Goal: Transaction & Acquisition: Book appointment/travel/reservation

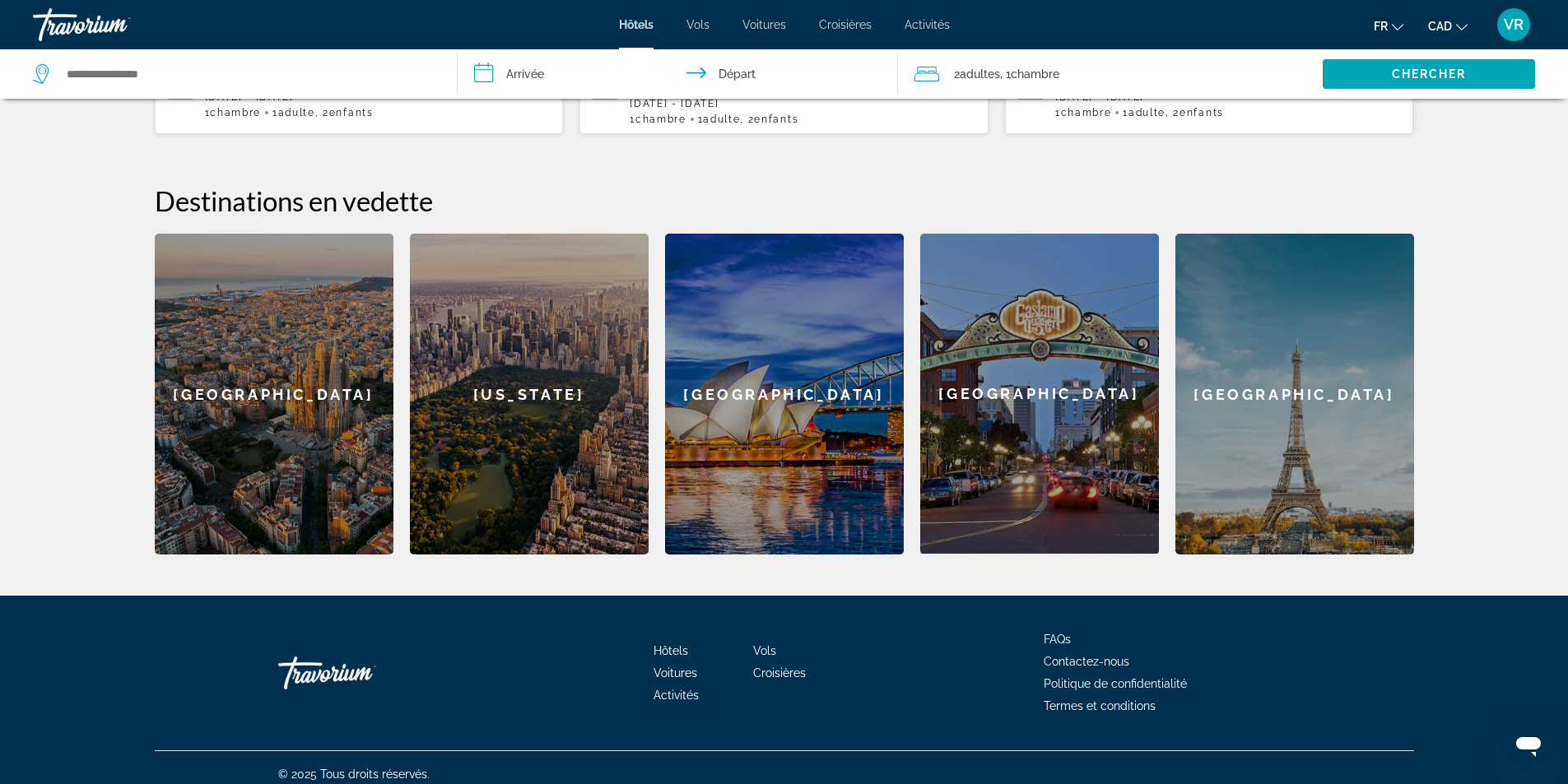
scroll to position [75, 0]
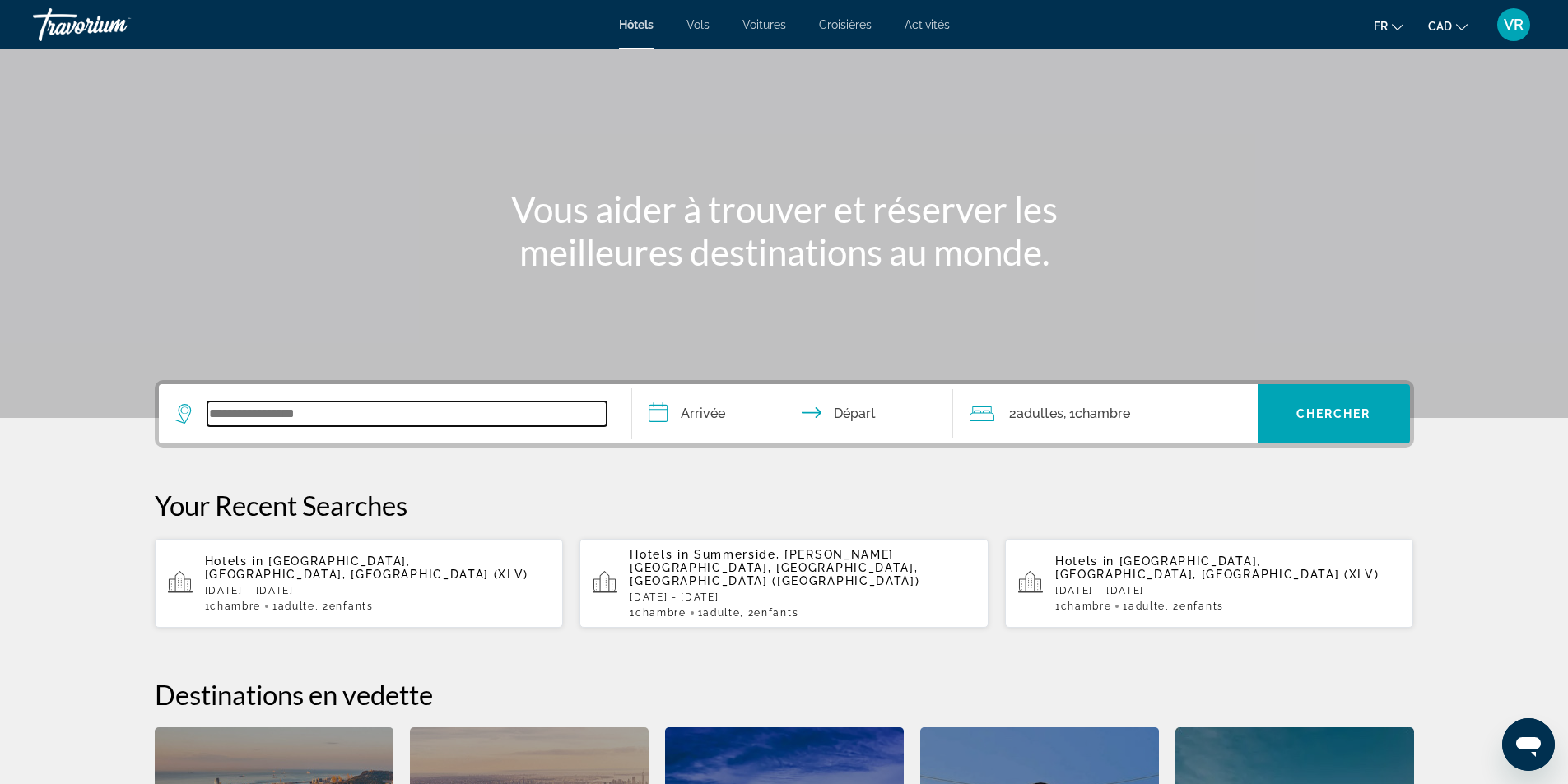
click at [320, 414] on input "Search widget" at bounding box center [407, 413] width 399 height 24
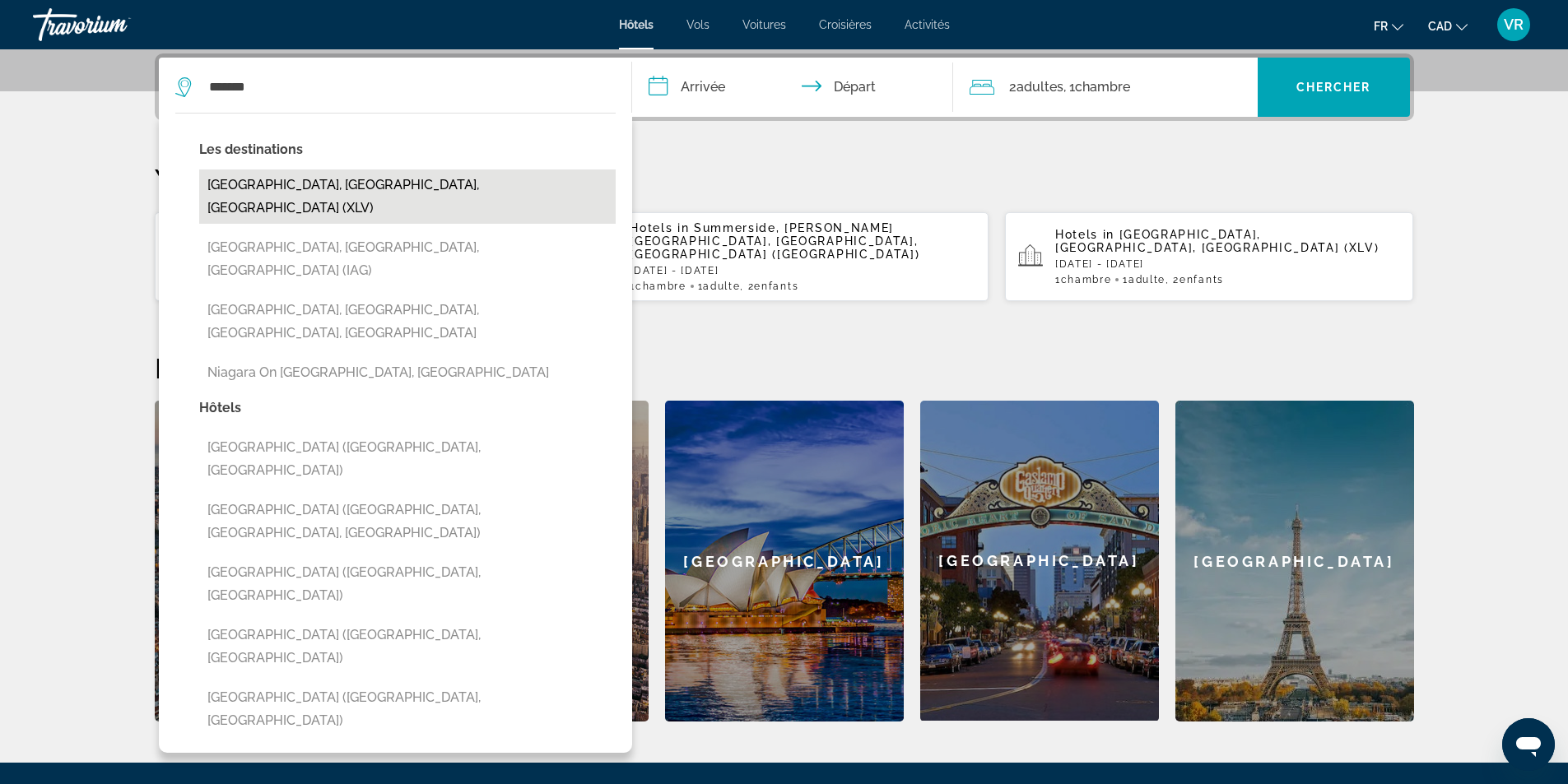
click at [343, 185] on button "[GEOGRAPHIC_DATA], [GEOGRAPHIC_DATA], [GEOGRAPHIC_DATA] (XLV)" at bounding box center [407, 197] width 416 height 55
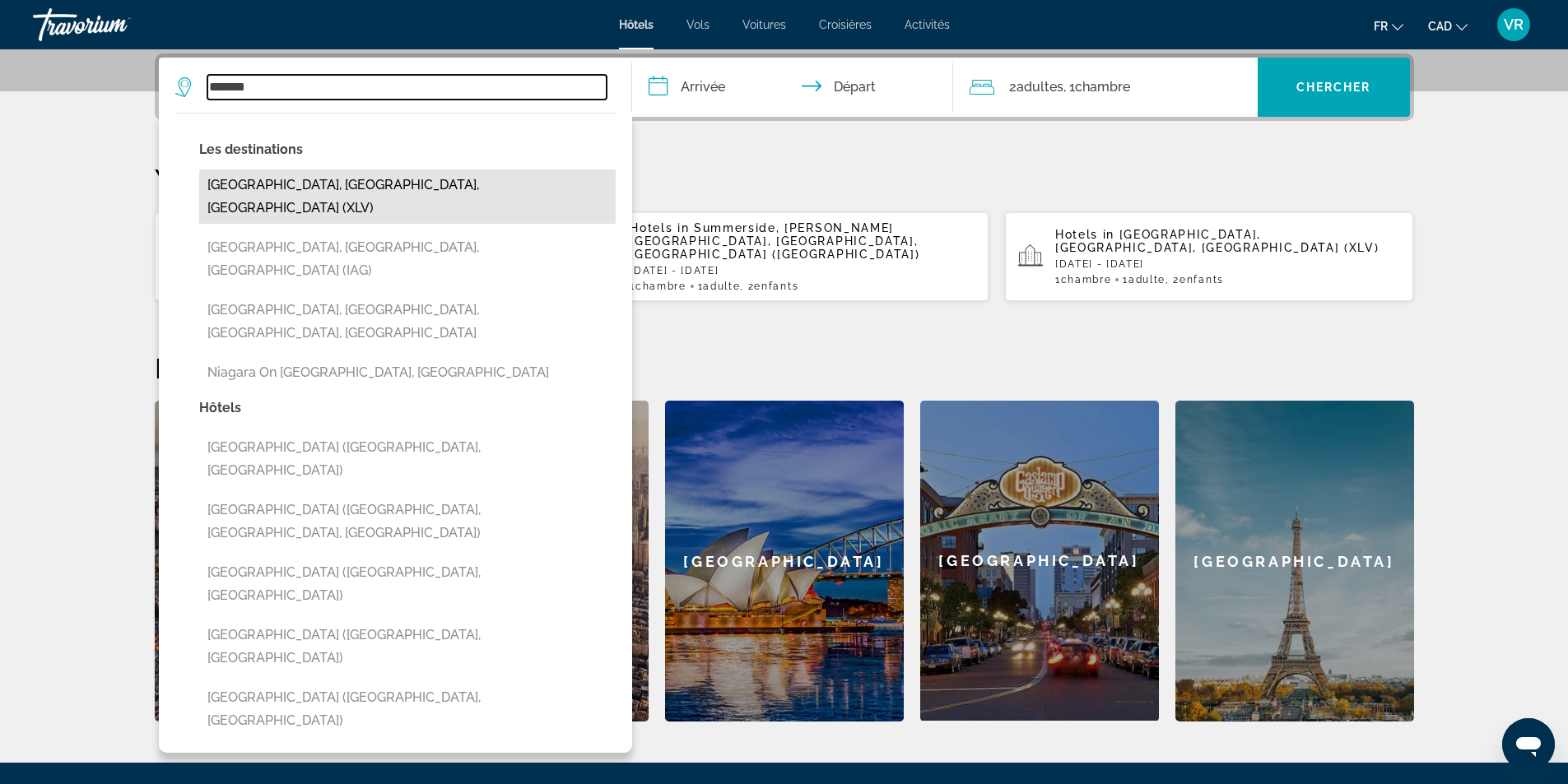
type input "**********"
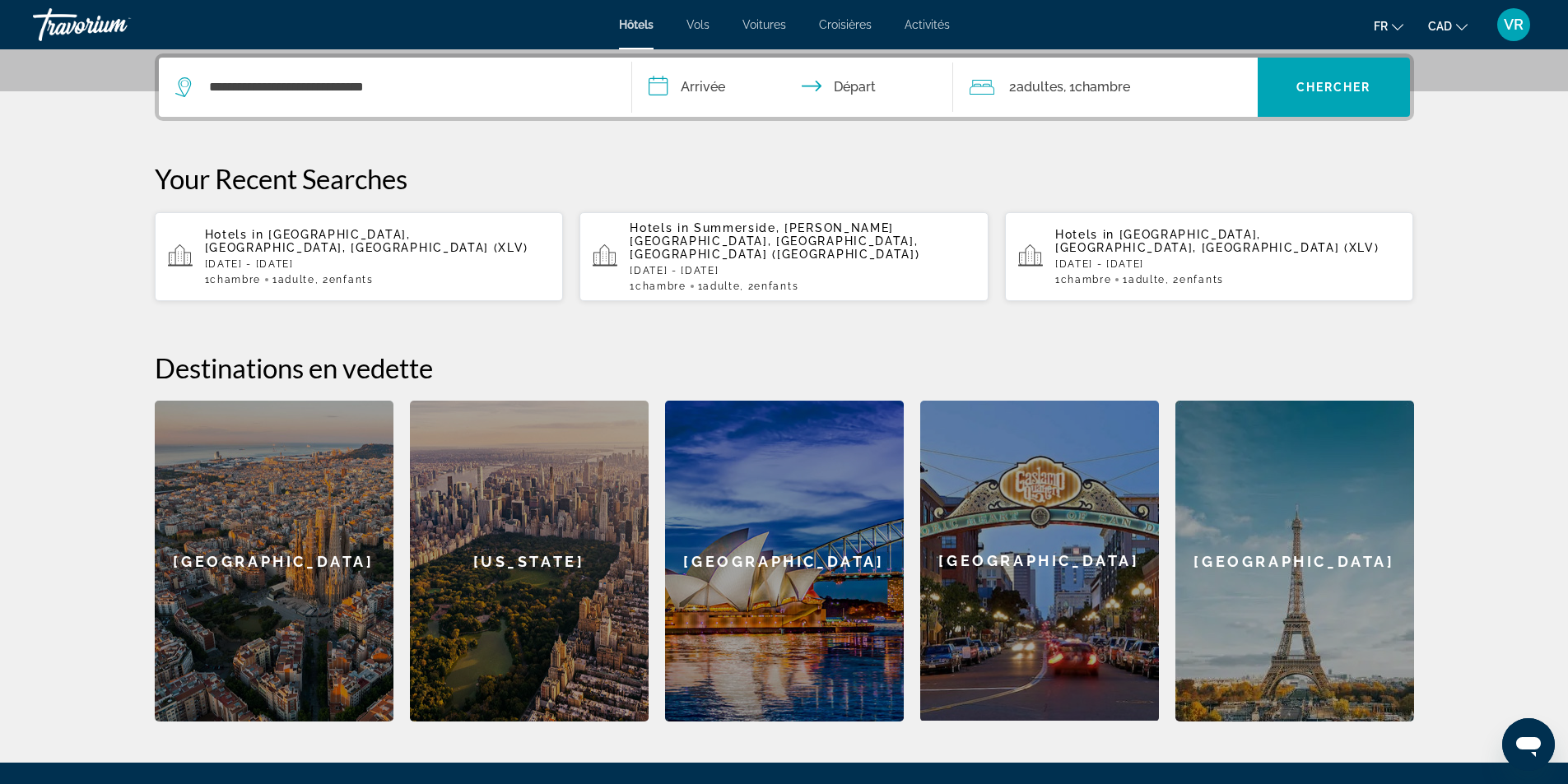
click at [716, 89] on input "**********" at bounding box center [796, 89] width 328 height 64
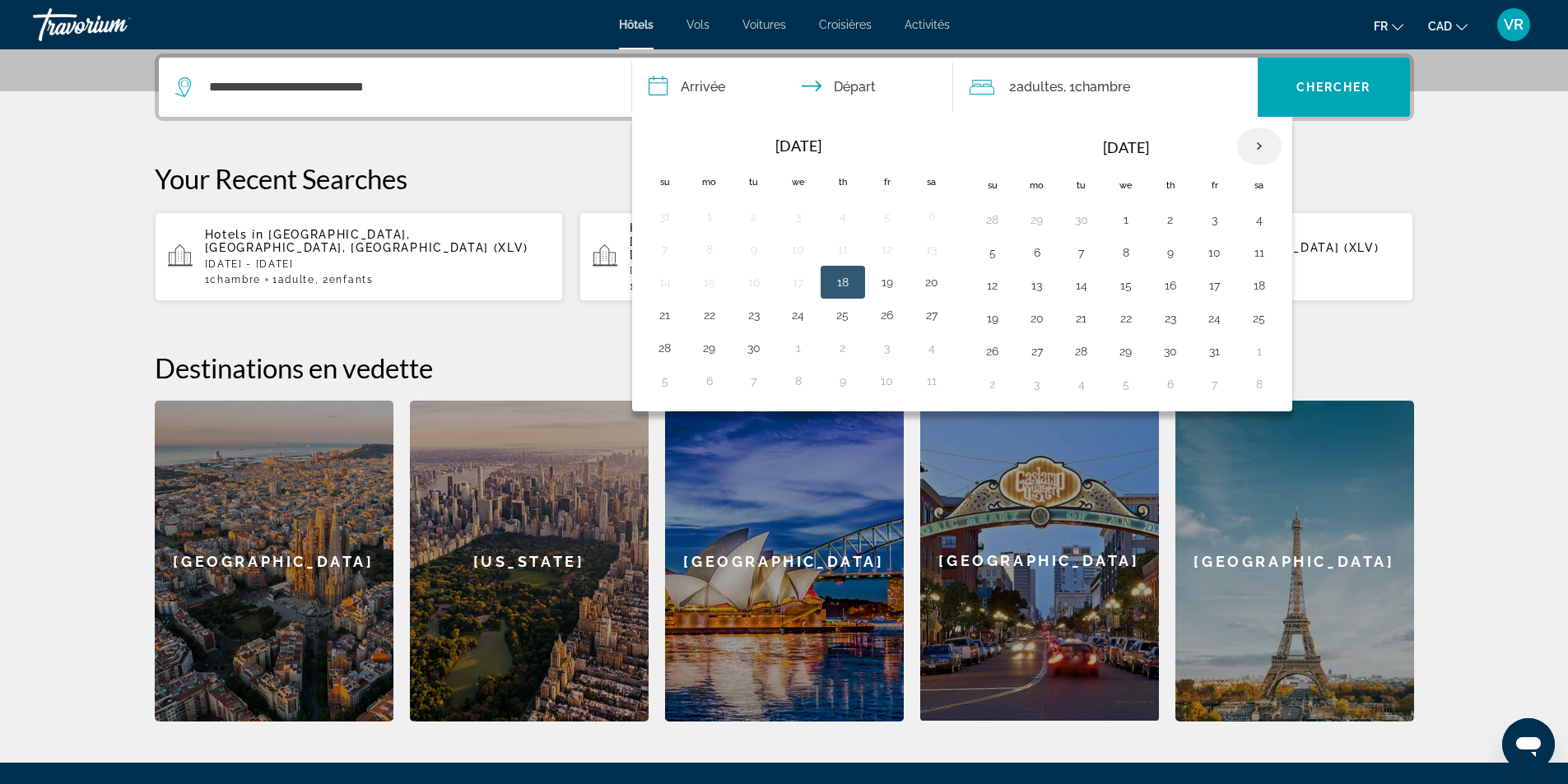
click at [1253, 147] on th "Next month" at bounding box center [1258, 146] width 44 height 36
click at [1253, 146] on th "Next month" at bounding box center [1258, 146] width 44 height 36
click at [1130, 248] on button "7" at bounding box center [1125, 252] width 26 height 23
click at [1039, 286] on button "12" at bounding box center [1037, 285] width 26 height 23
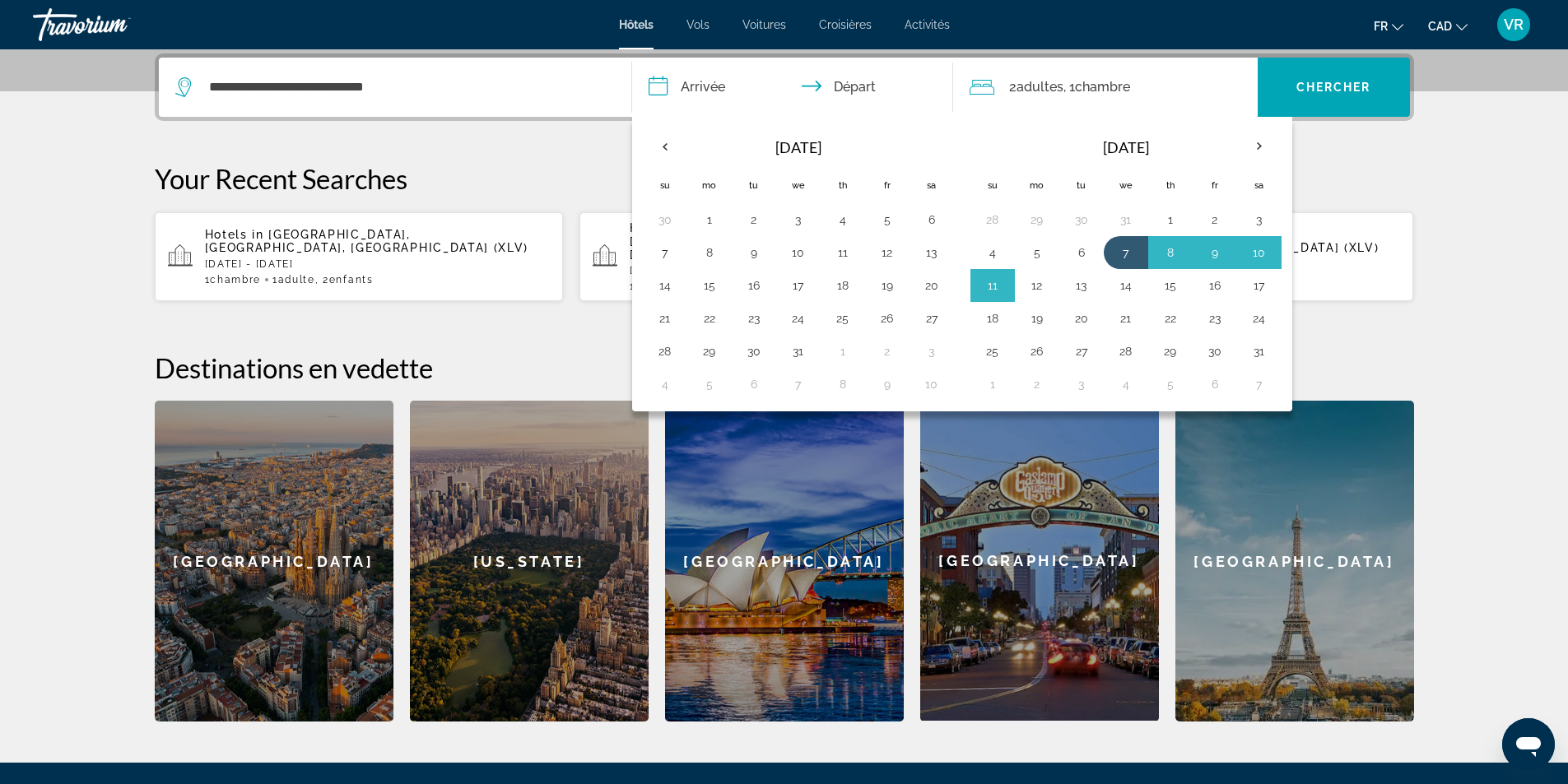
type input "**********"
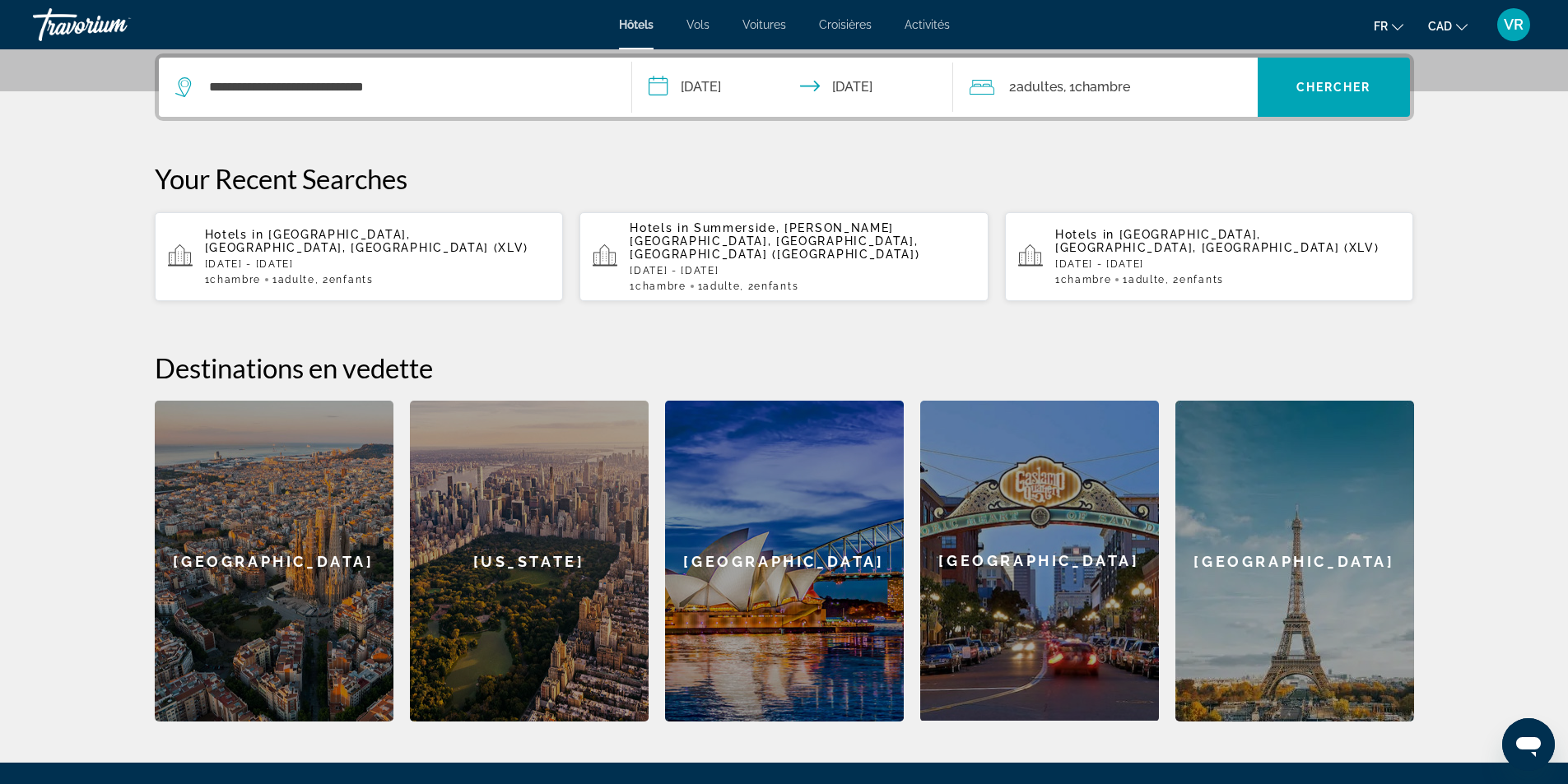
click at [1126, 85] on span "Chambre" at bounding box center [1102, 87] width 56 height 16
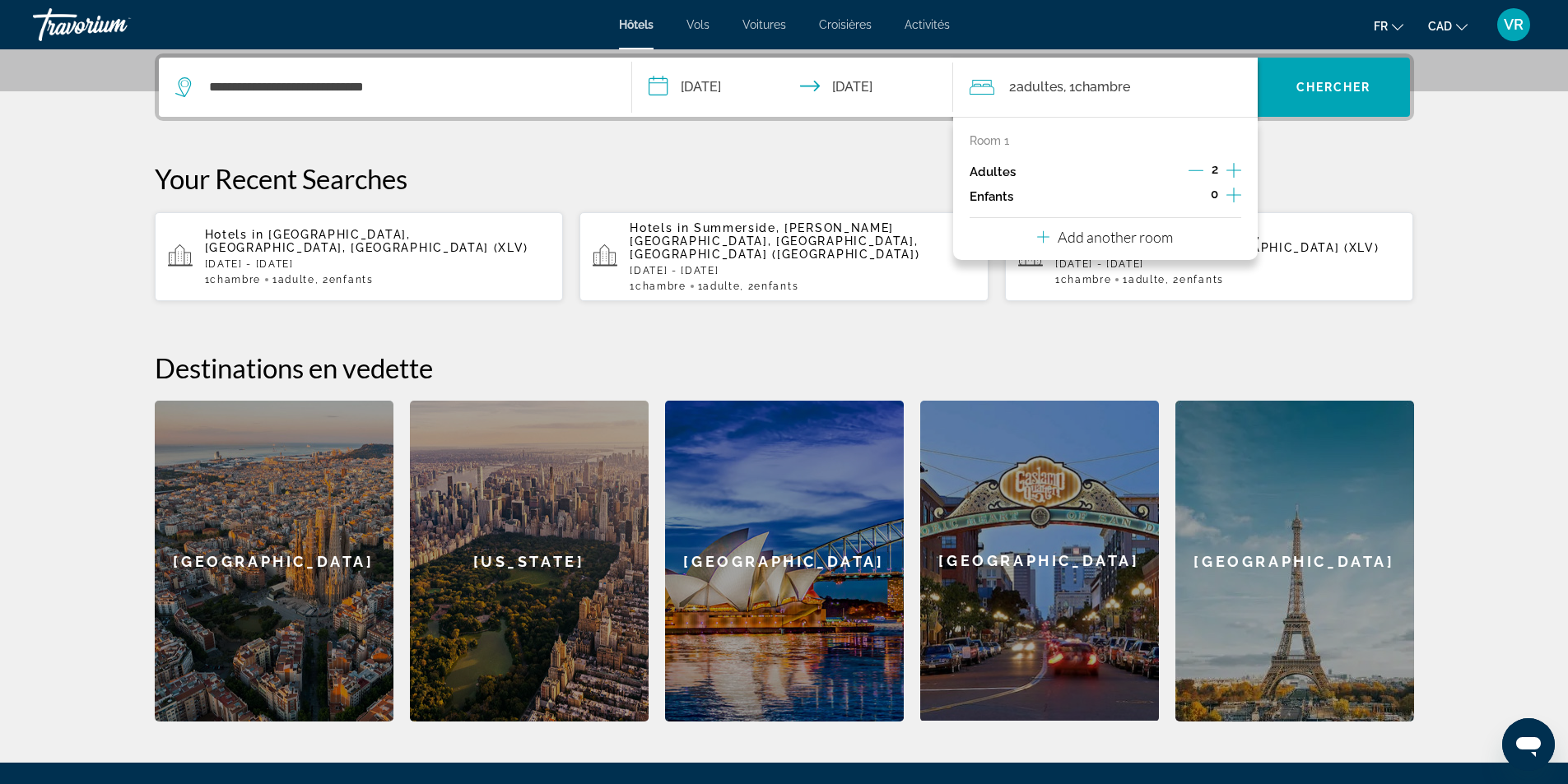
click at [1191, 167] on icon "Decrement adults" at bounding box center [1196, 170] width 15 height 15
click at [1232, 199] on icon "Increment children" at bounding box center [1234, 195] width 15 height 20
click at [1232, 198] on icon "Increment children" at bounding box center [1234, 195] width 15 height 20
click at [1060, 240] on span "Travelers: 1 adult, 2 children" at bounding box center [1029, 240] width 95 height 20
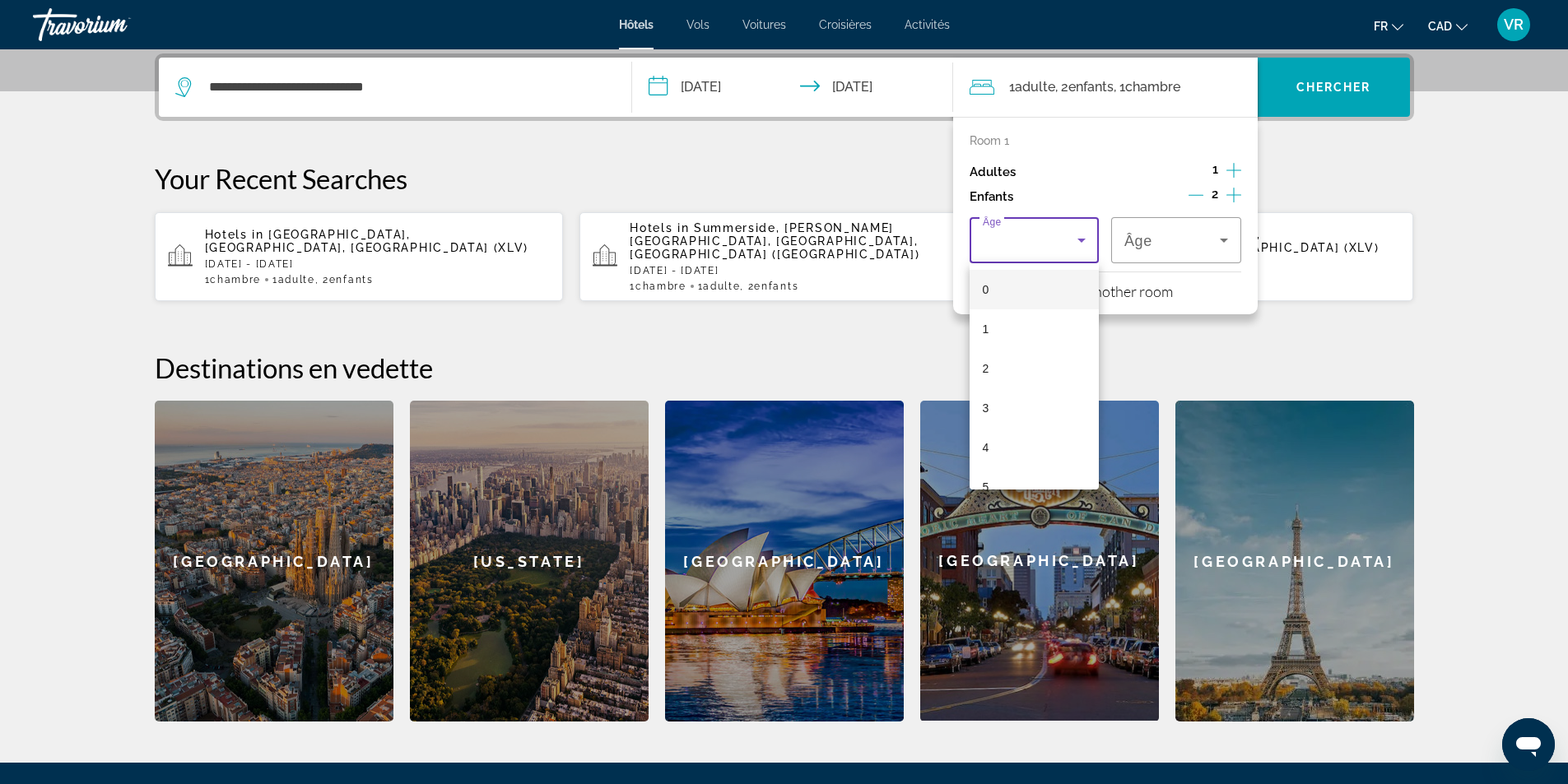
scroll to position [411, 0]
click at [1038, 424] on mat-option "14" at bounding box center [1034, 431] width 130 height 40
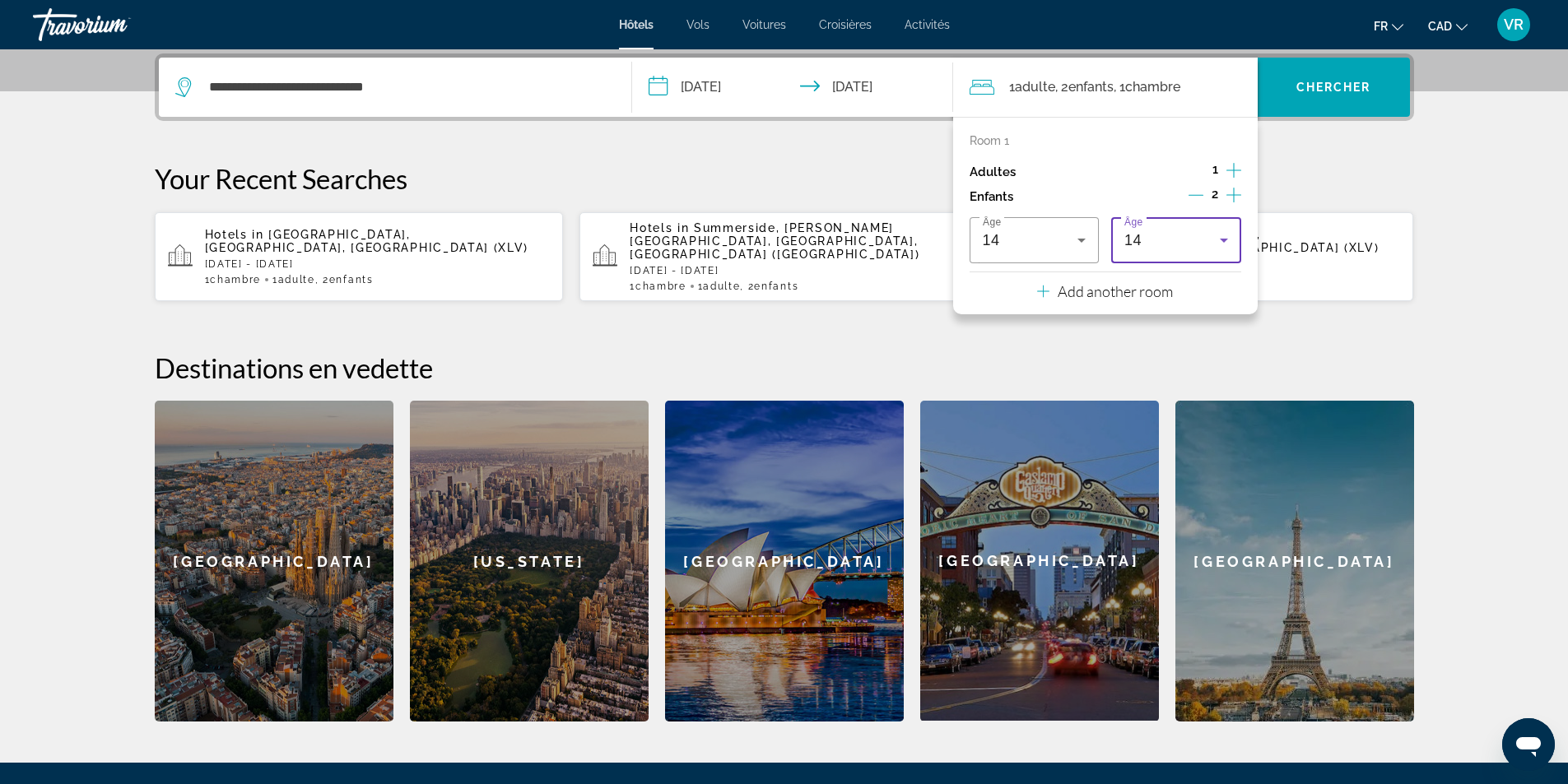
click at [1184, 232] on div "14" at bounding box center [1172, 240] width 95 height 20
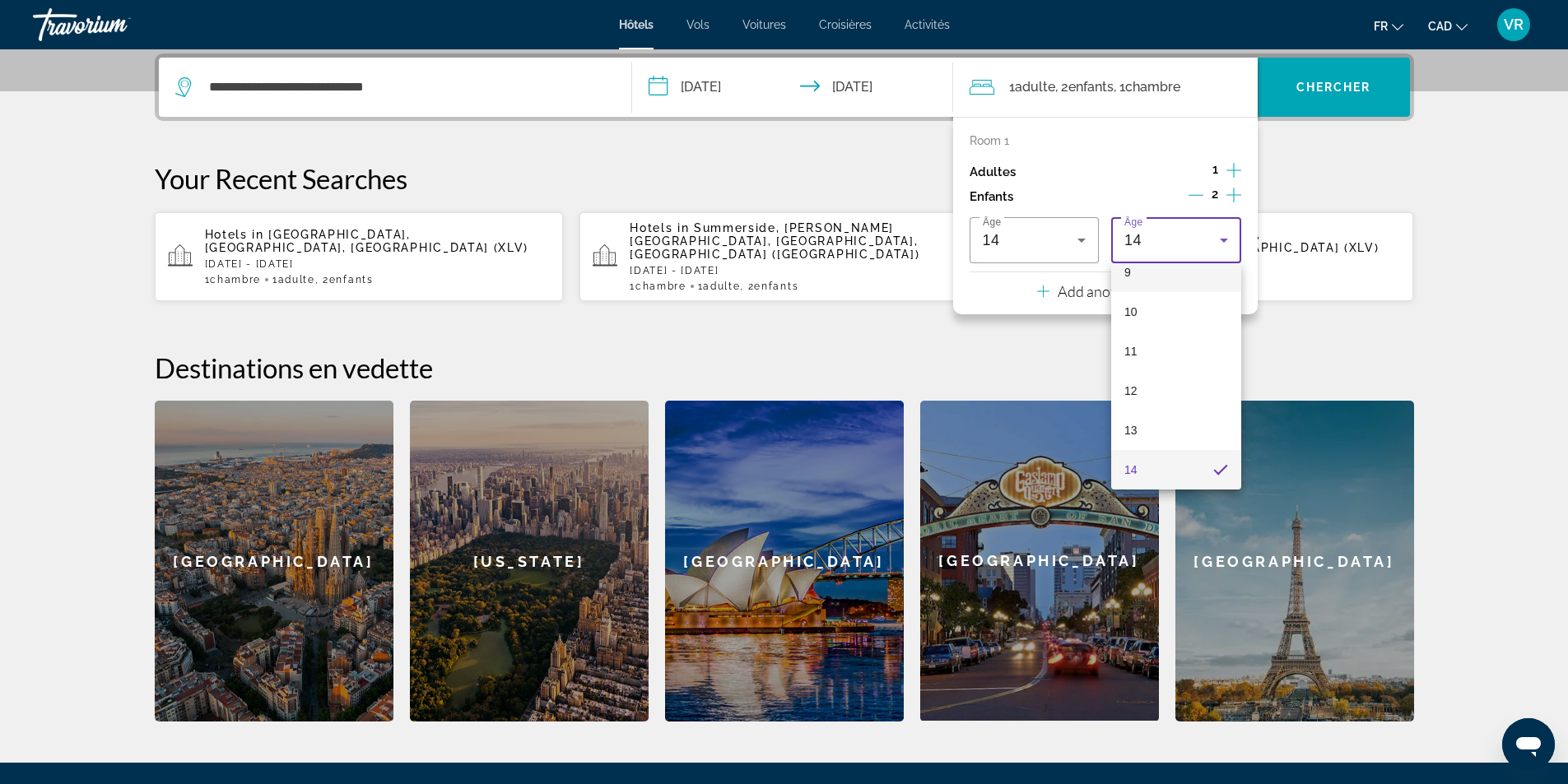
scroll to position [290, 0]
click at [1136, 316] on mat-option "8" at bounding box center [1176, 315] width 130 height 40
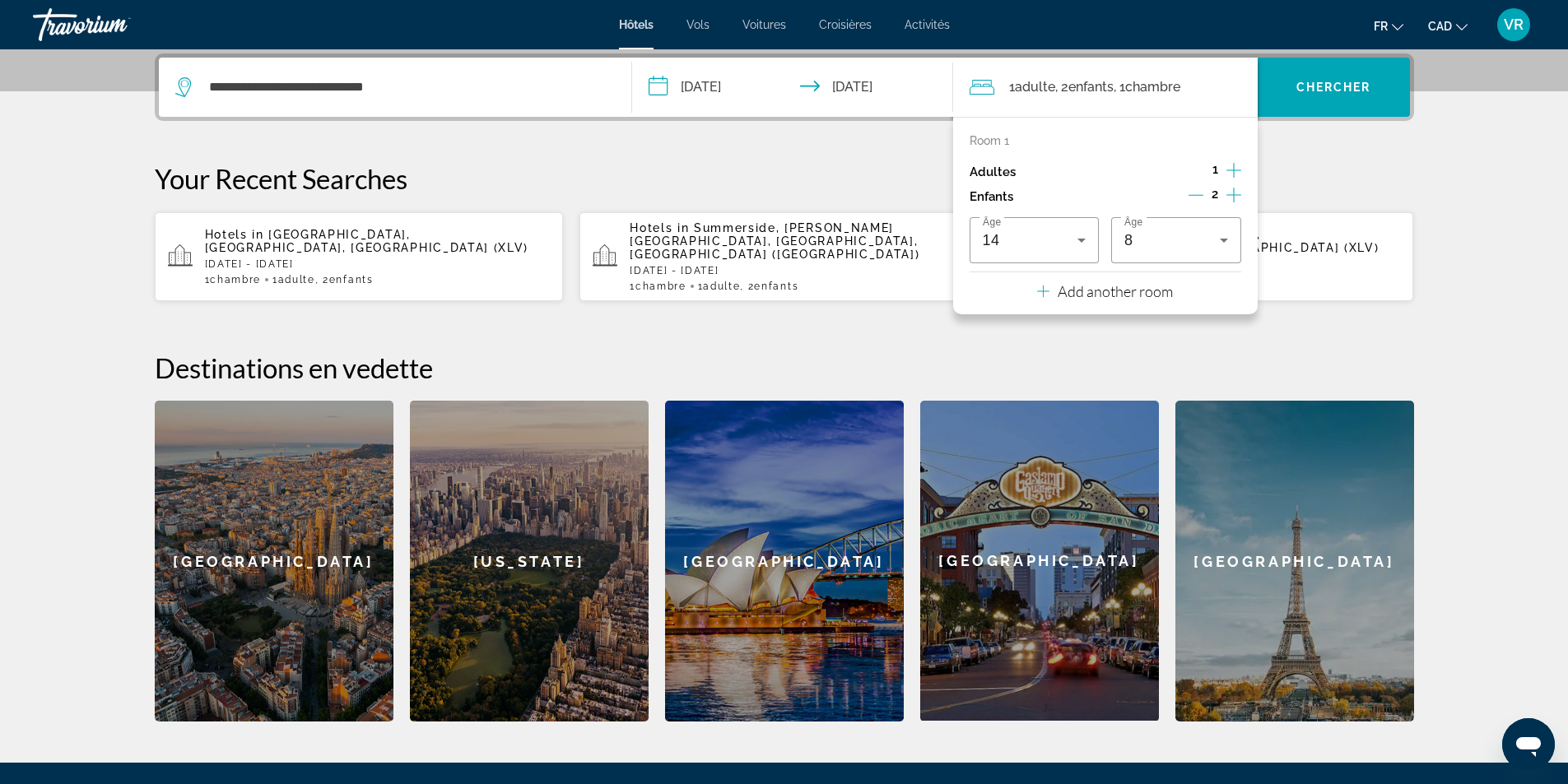
click at [1378, 168] on p "Your Recent Searches" at bounding box center [784, 178] width 1259 height 33
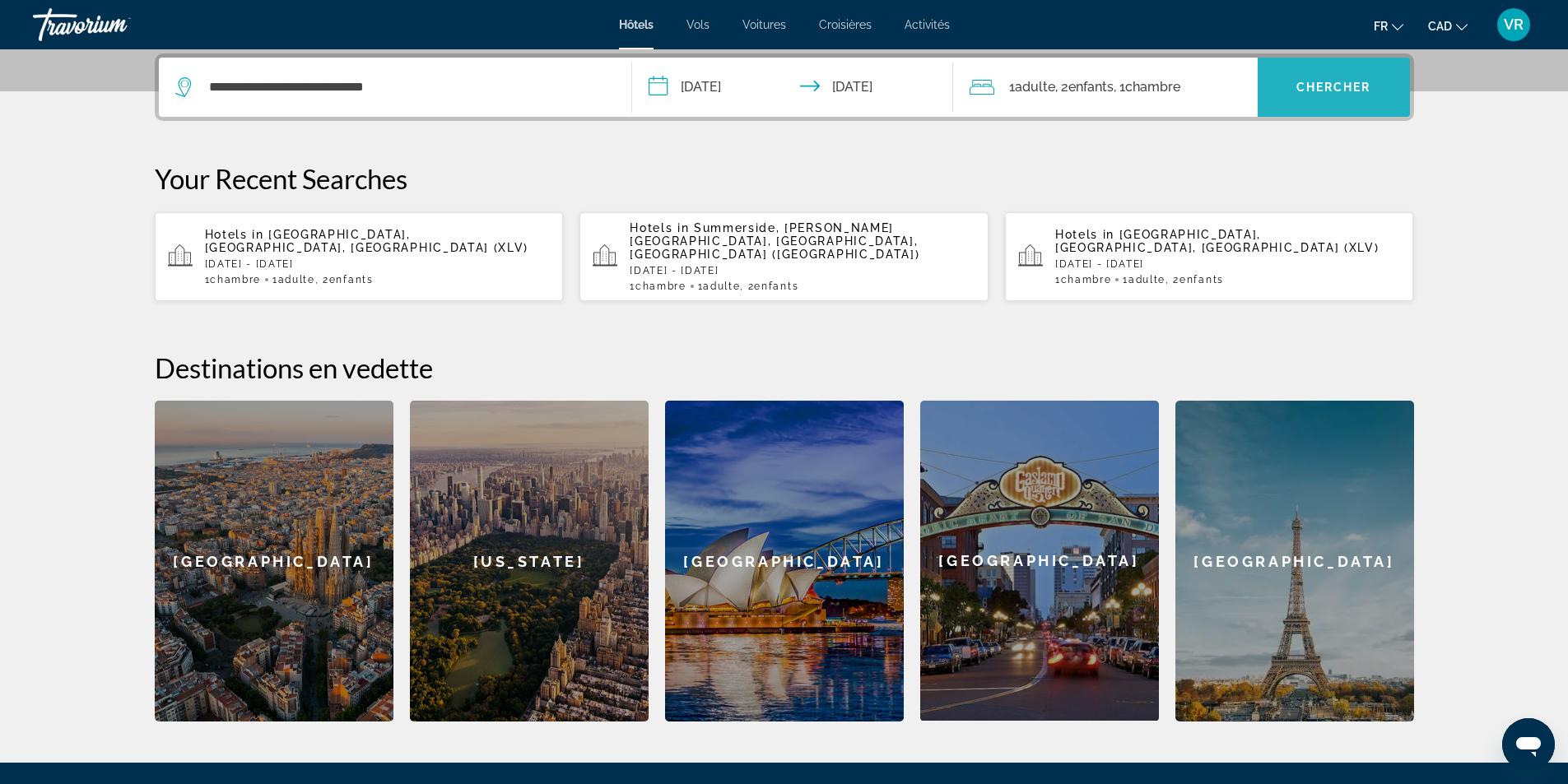
click at [1375, 76] on span "Search widget" at bounding box center [1334, 88] width 153 height 40
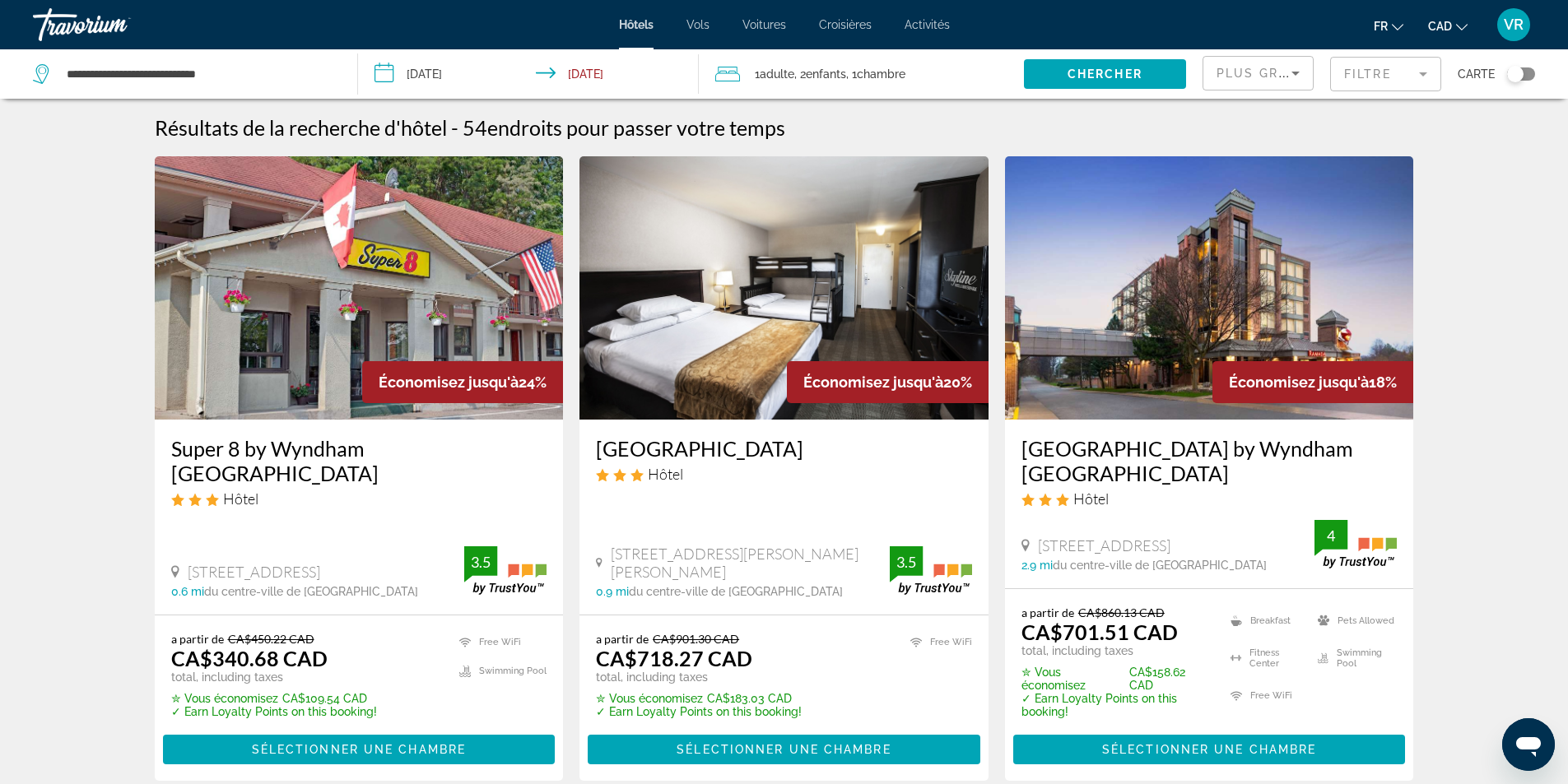
click at [421, 309] on img "Main content" at bounding box center [359, 288] width 409 height 264
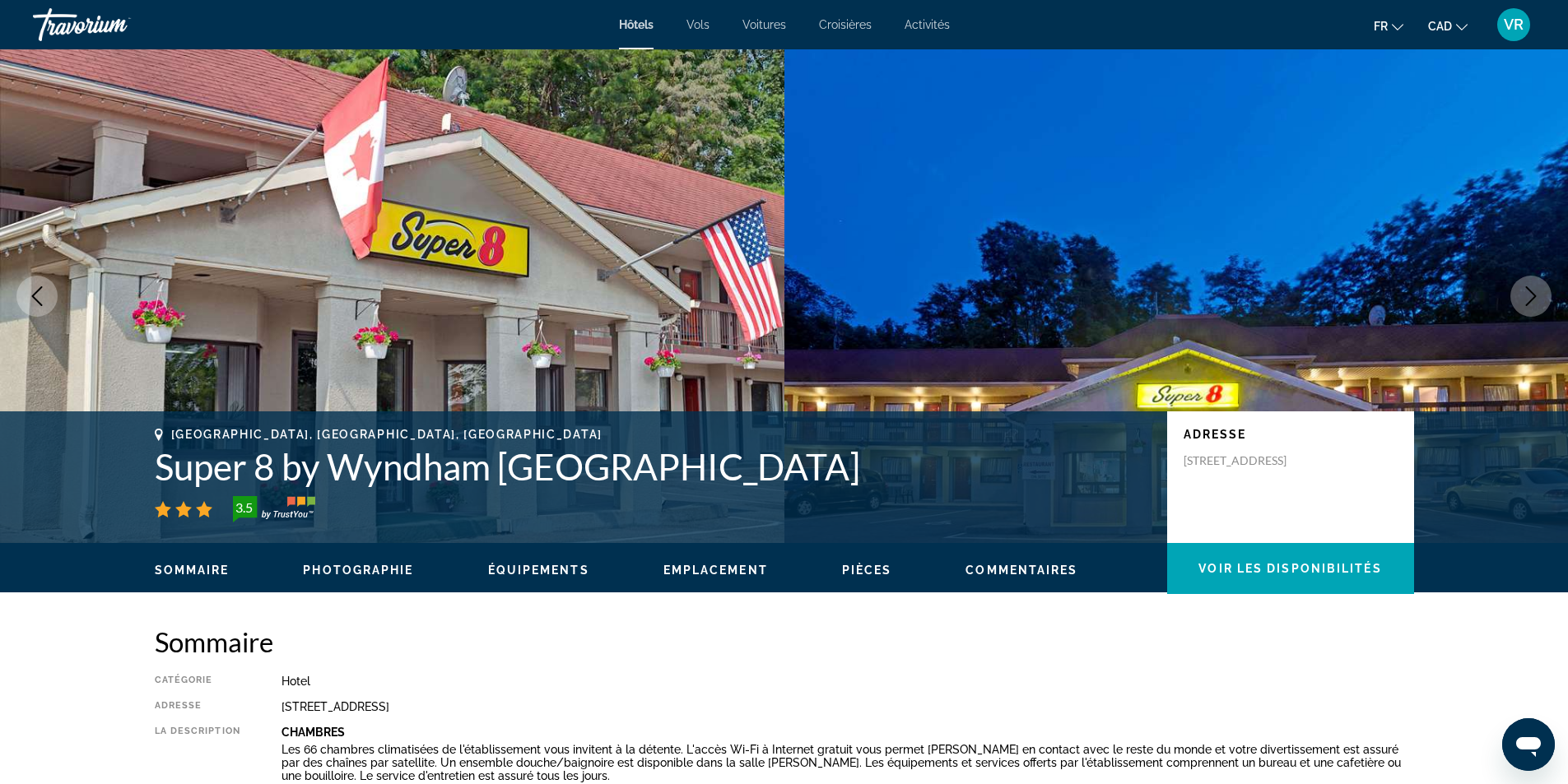
click at [1541, 293] on button "Next image" at bounding box center [1530, 296] width 41 height 41
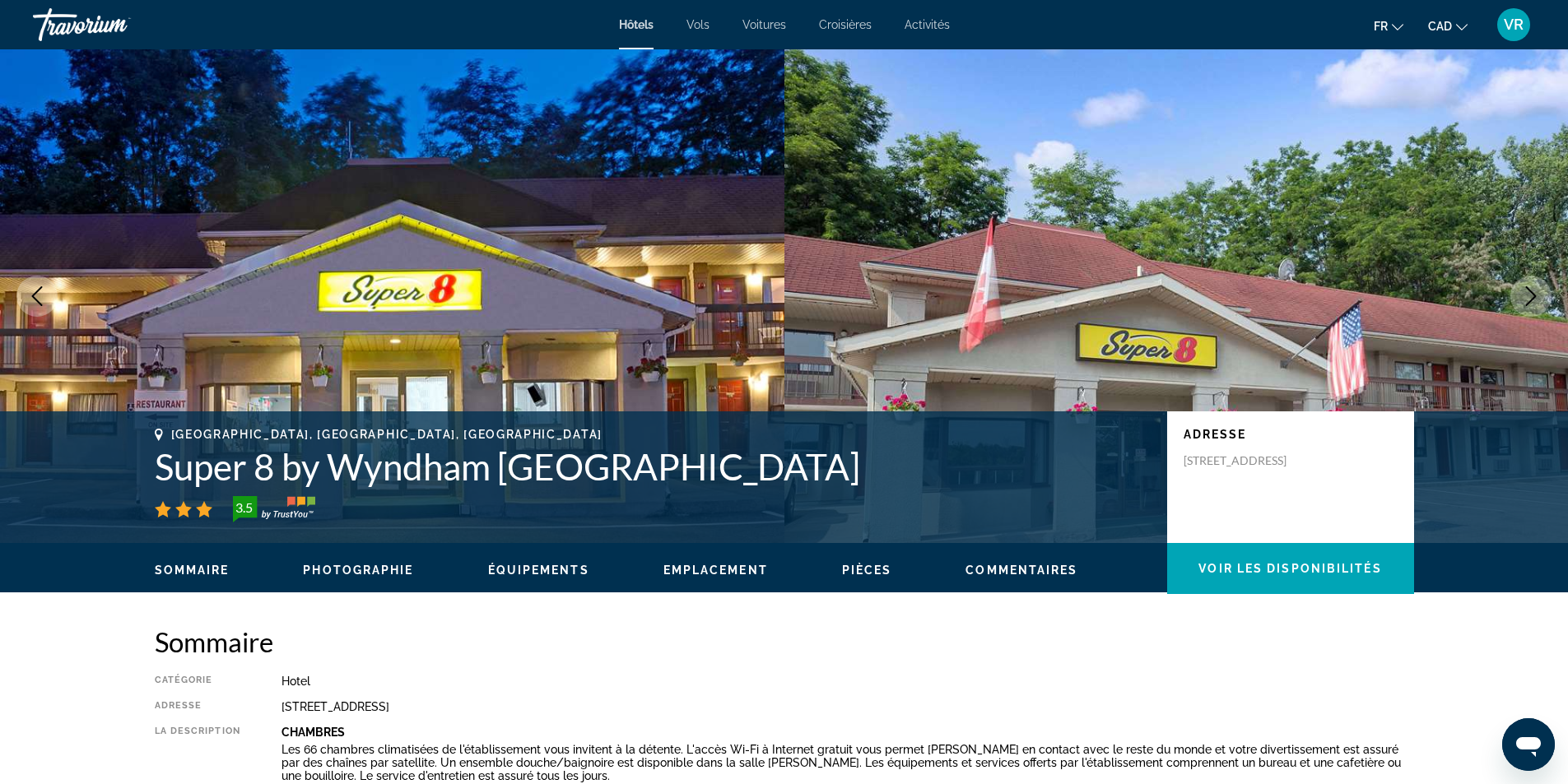
click at [1530, 293] on icon "Next image" at bounding box center [1530, 296] width 20 height 20
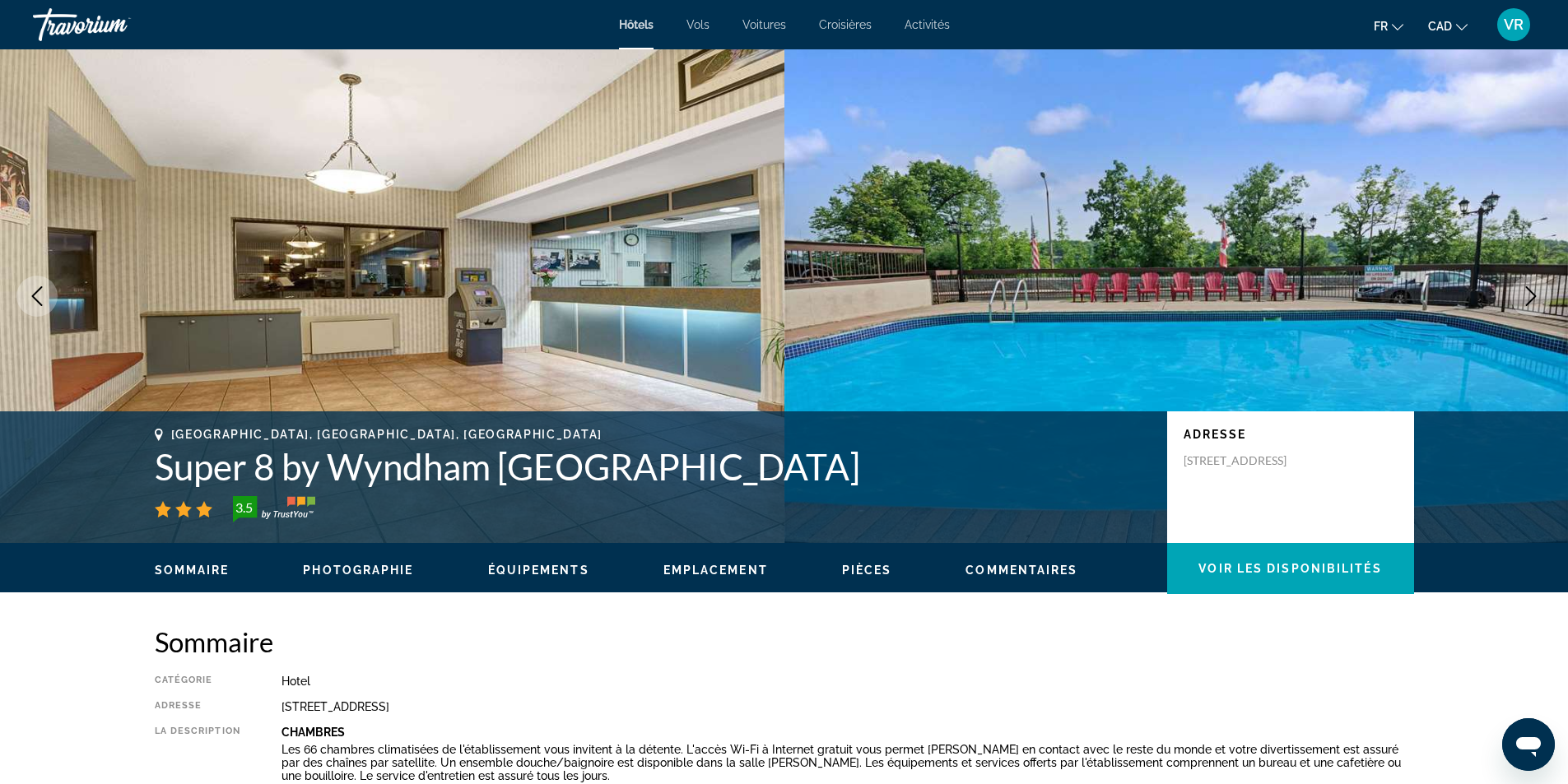
click at [1529, 296] on icon "Next image" at bounding box center [1530, 296] width 20 height 20
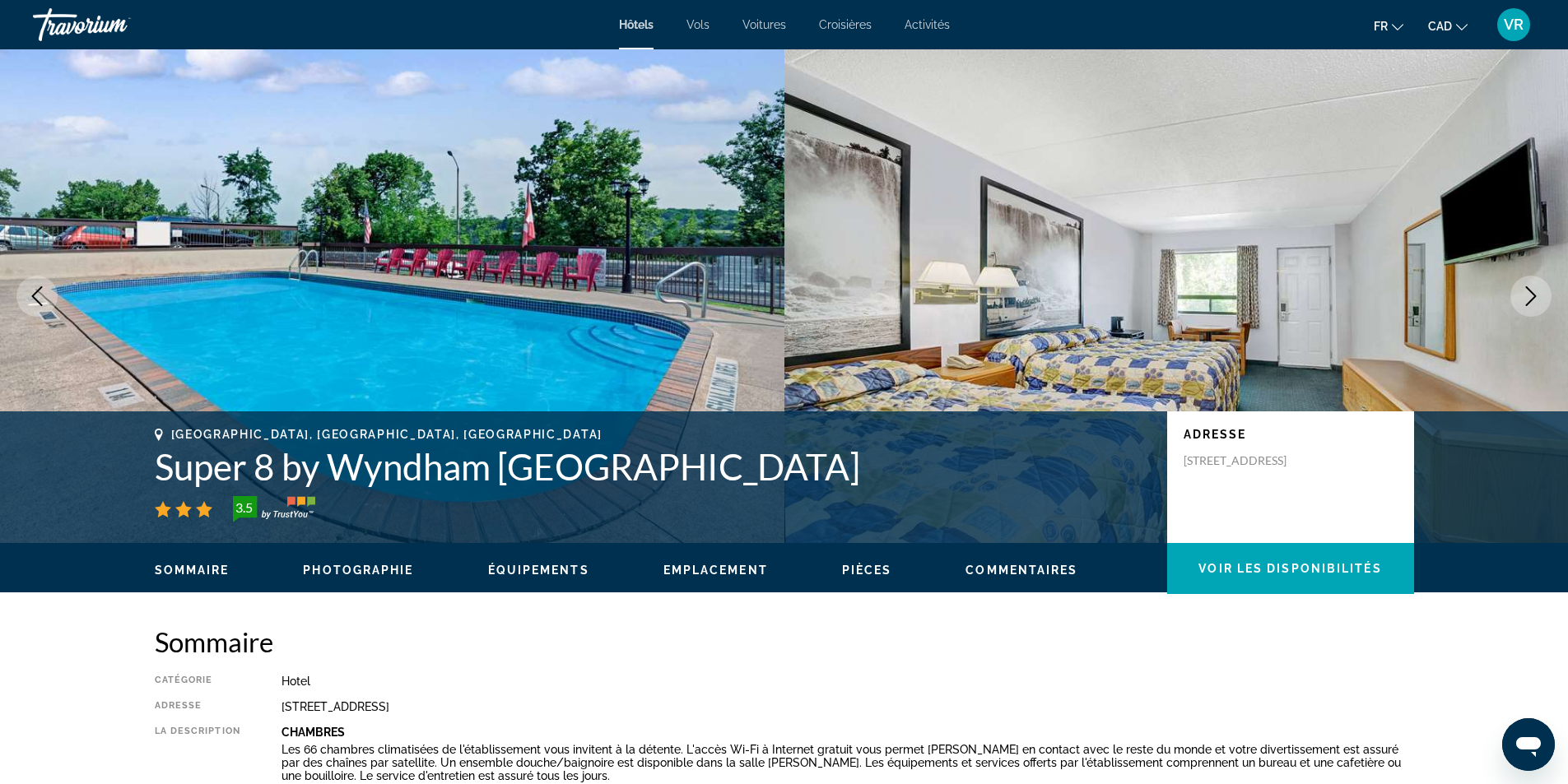
click at [1528, 297] on icon "Next image" at bounding box center [1530, 296] width 20 height 20
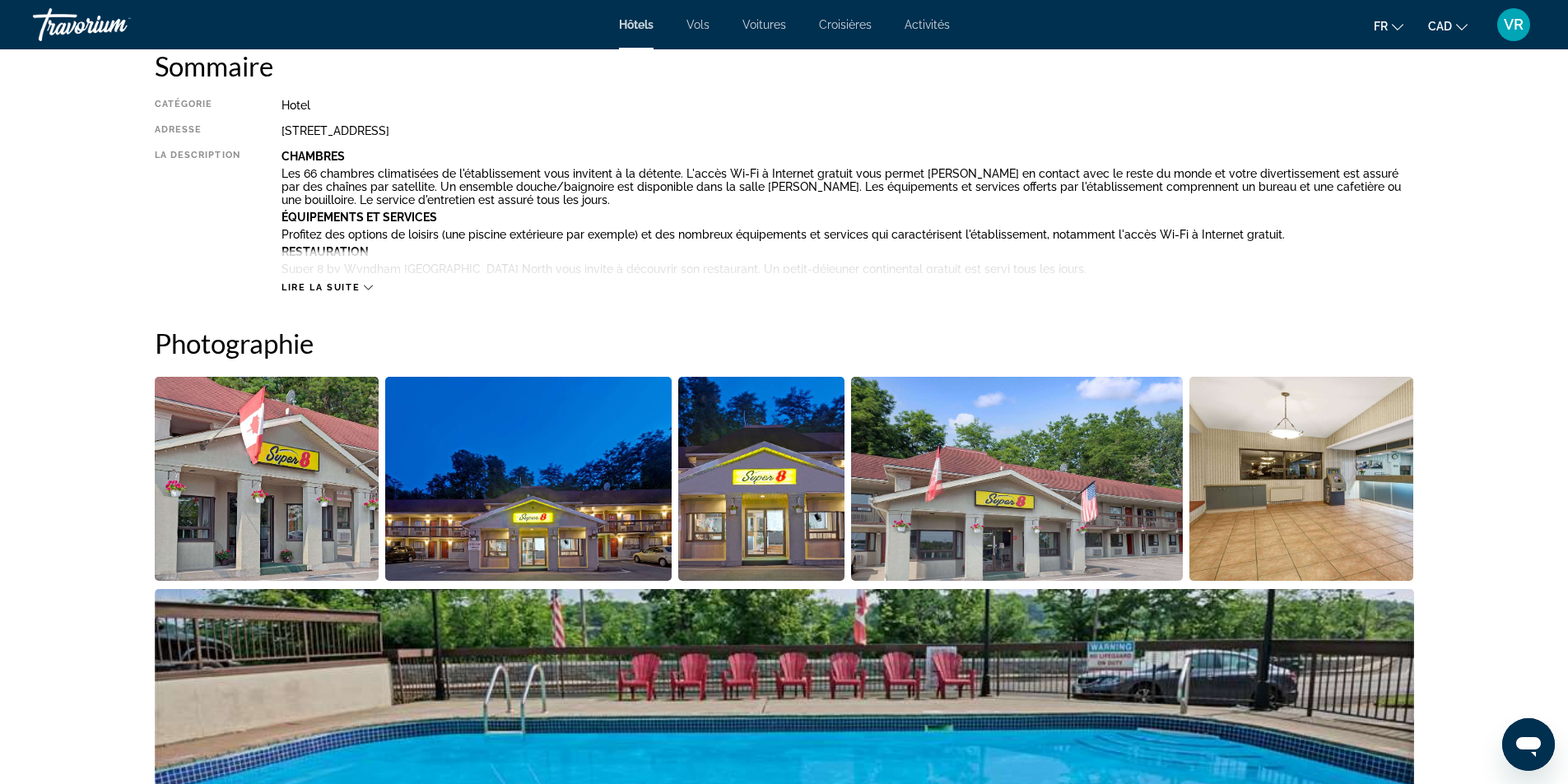
scroll to position [165, 0]
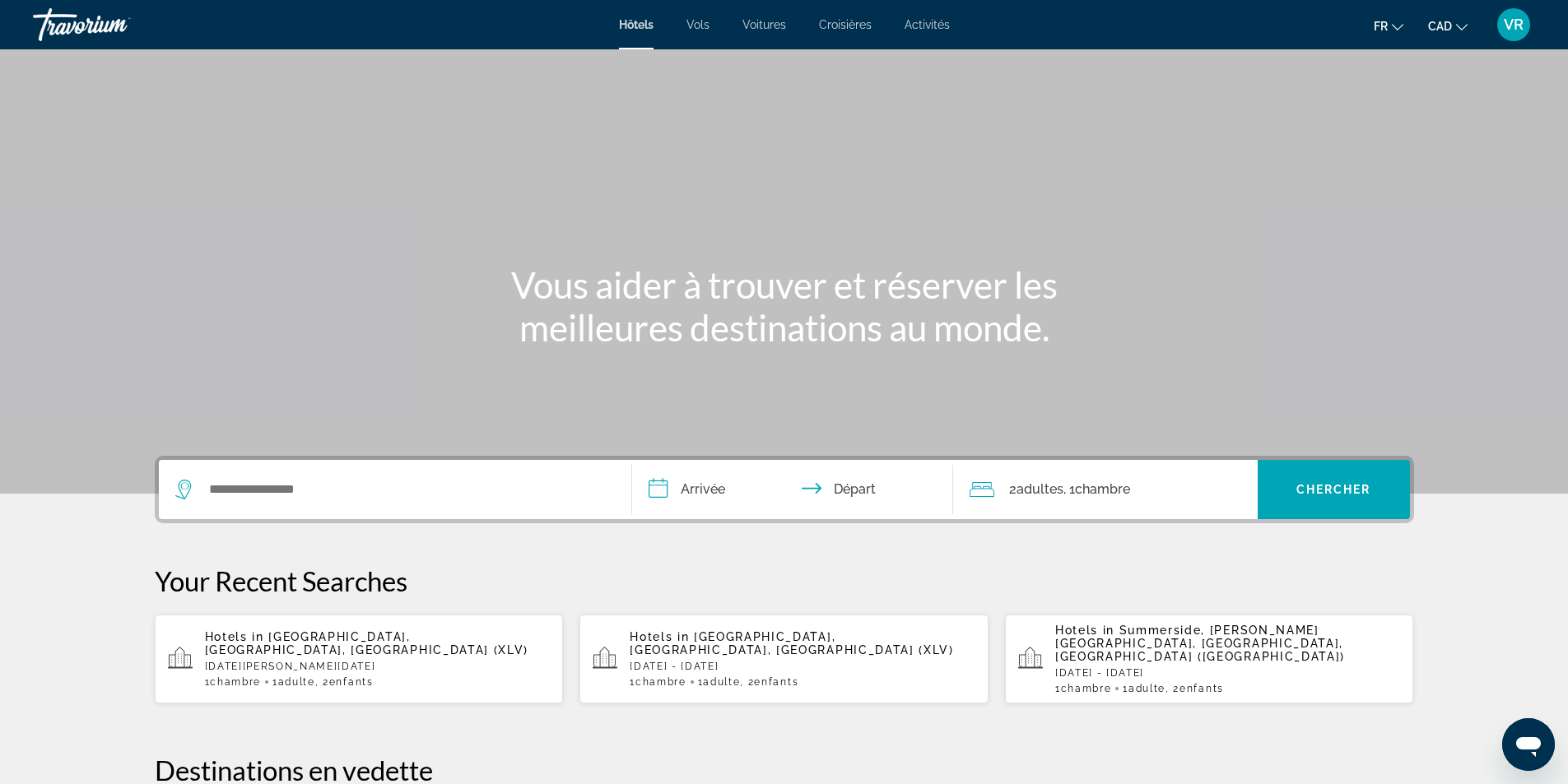
click at [332, 661] on p "[DATE][PERSON_NAME][DATE]" at bounding box center [378, 666] width 346 height 11
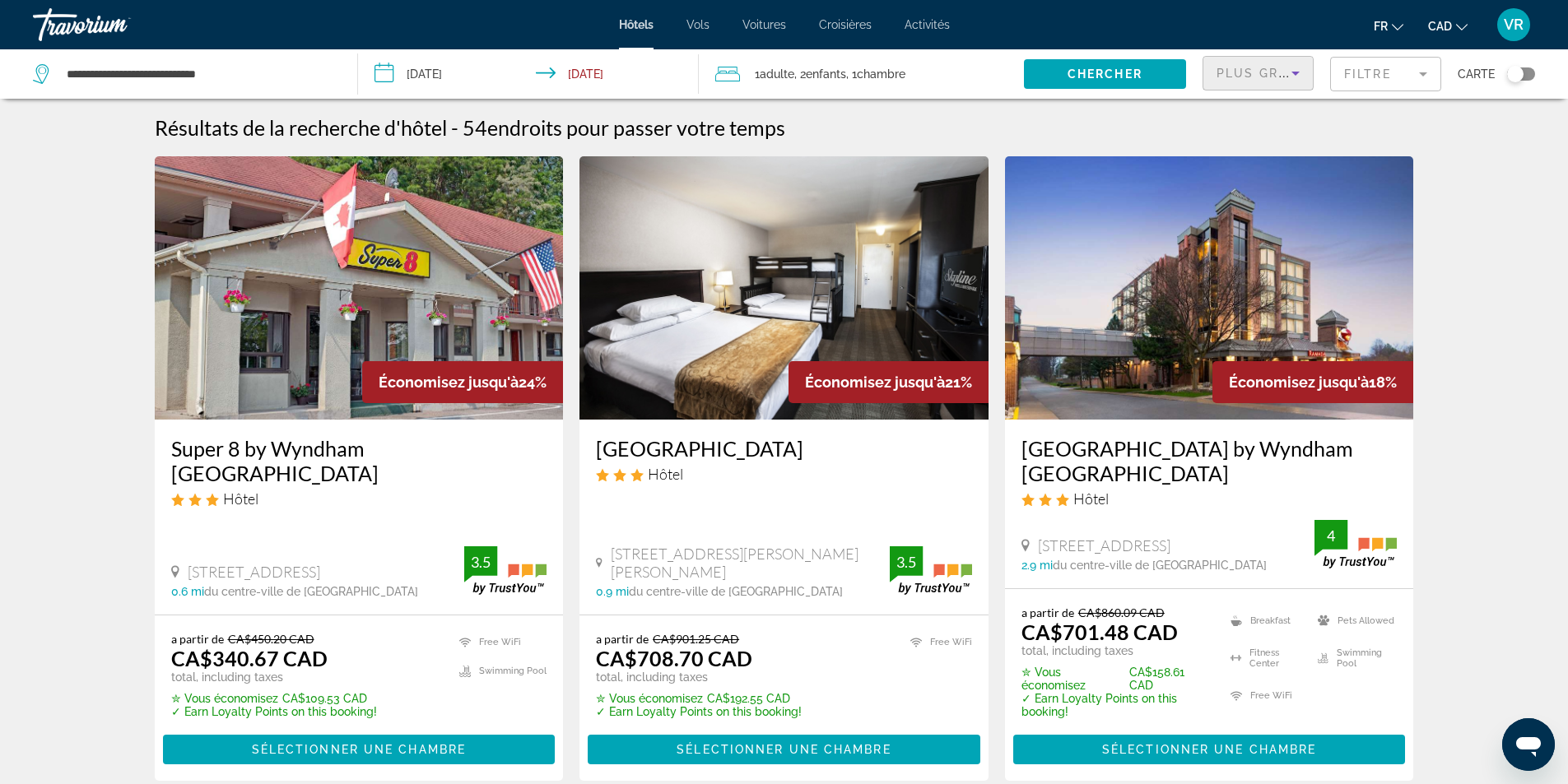
click at [1267, 72] on span "Plus grandes économies" at bounding box center [1314, 73] width 197 height 13
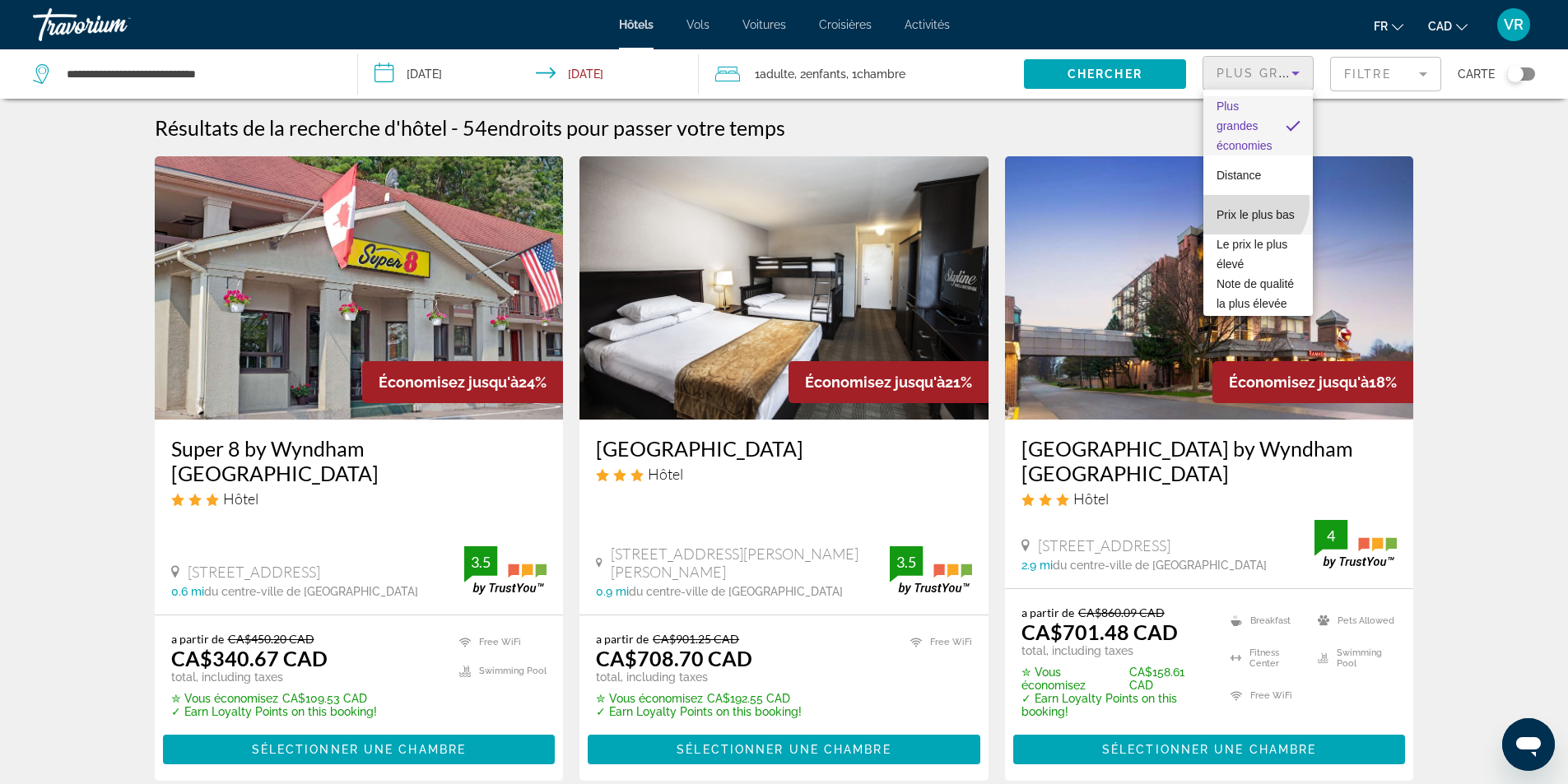
click at [1250, 208] on span "Prix le plus bas" at bounding box center [1254, 215] width 78 height 13
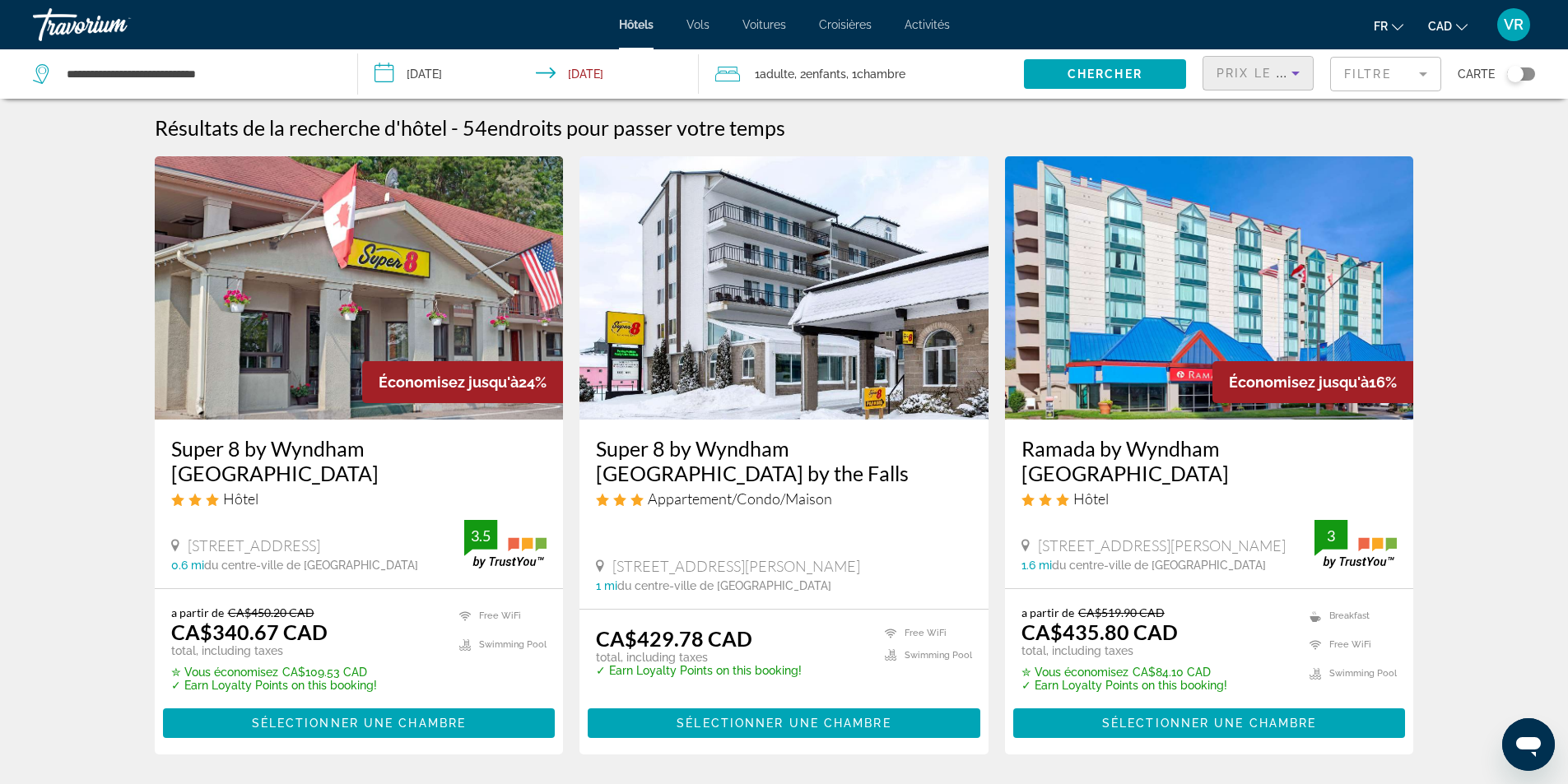
click at [1366, 72] on mat-form-field "Filtre" at bounding box center [1385, 73] width 111 height 35
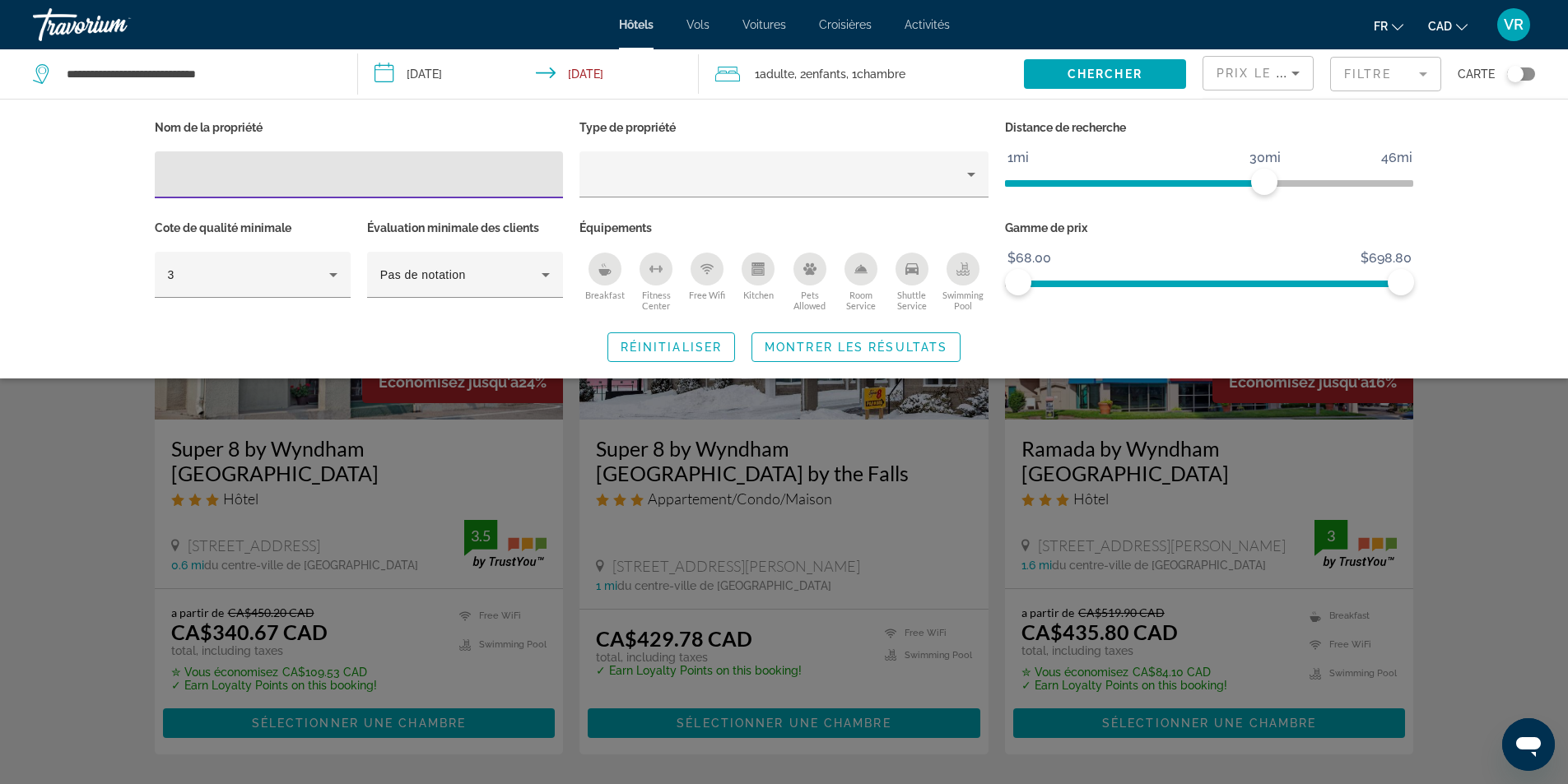
click at [621, 270] on div "Breakfast" at bounding box center [605, 268] width 33 height 33
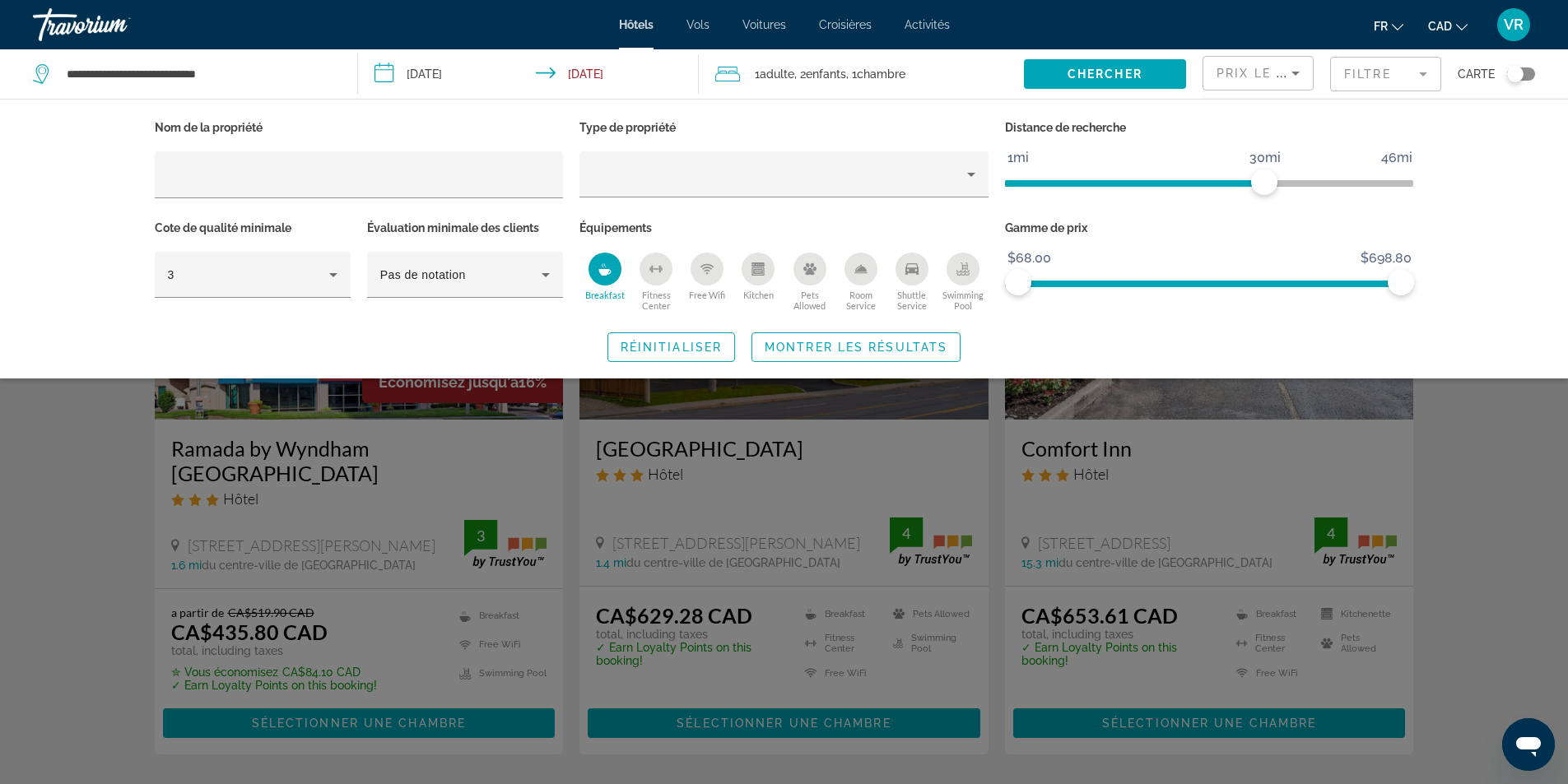
click at [701, 272] on icon "Free Wifi" at bounding box center [707, 269] width 13 height 13
click at [967, 273] on icon "Swimming Pool" at bounding box center [962, 269] width 13 height 13
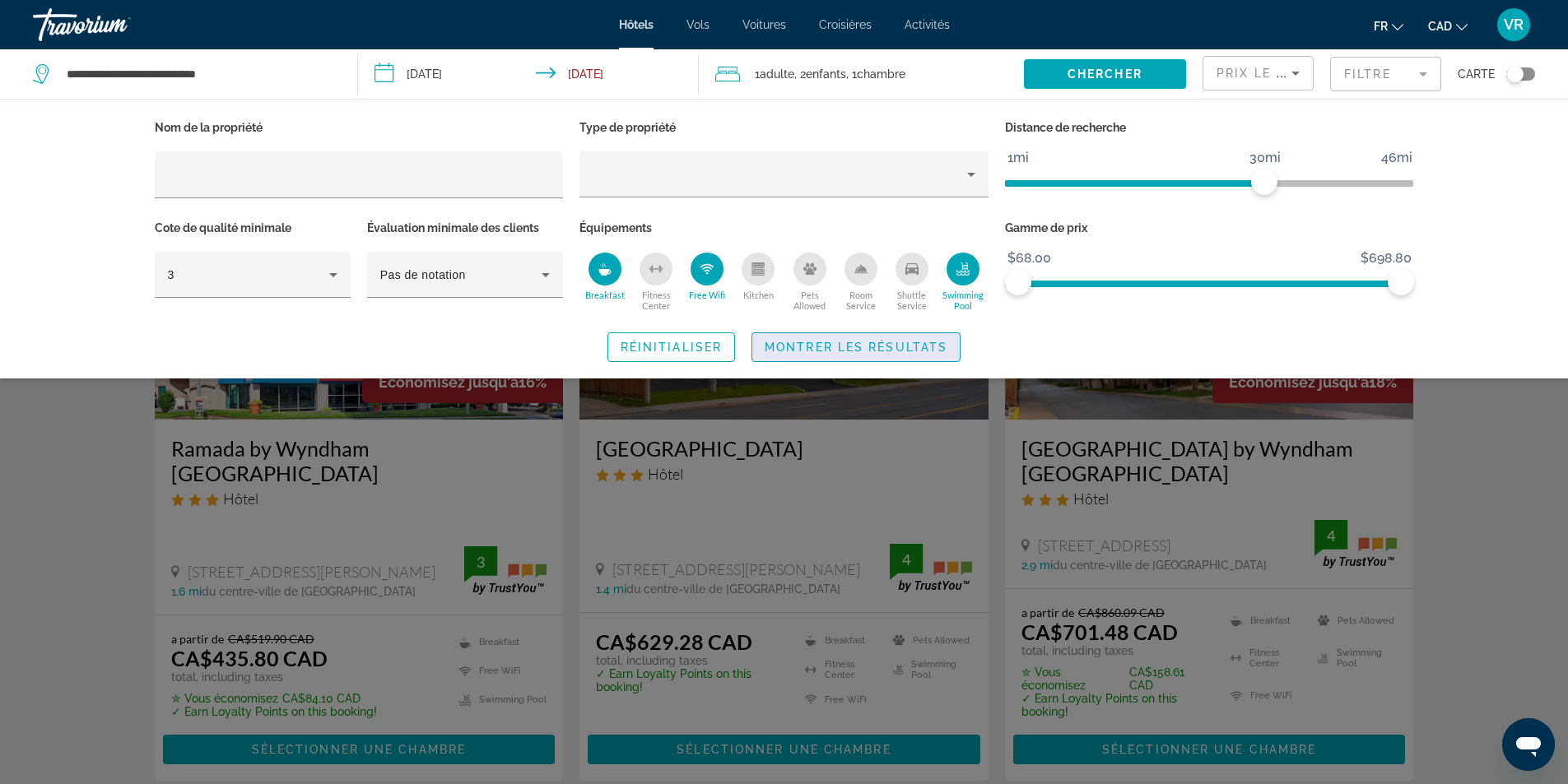
click at [874, 343] on span "Montrer les résultats" at bounding box center [856, 347] width 183 height 13
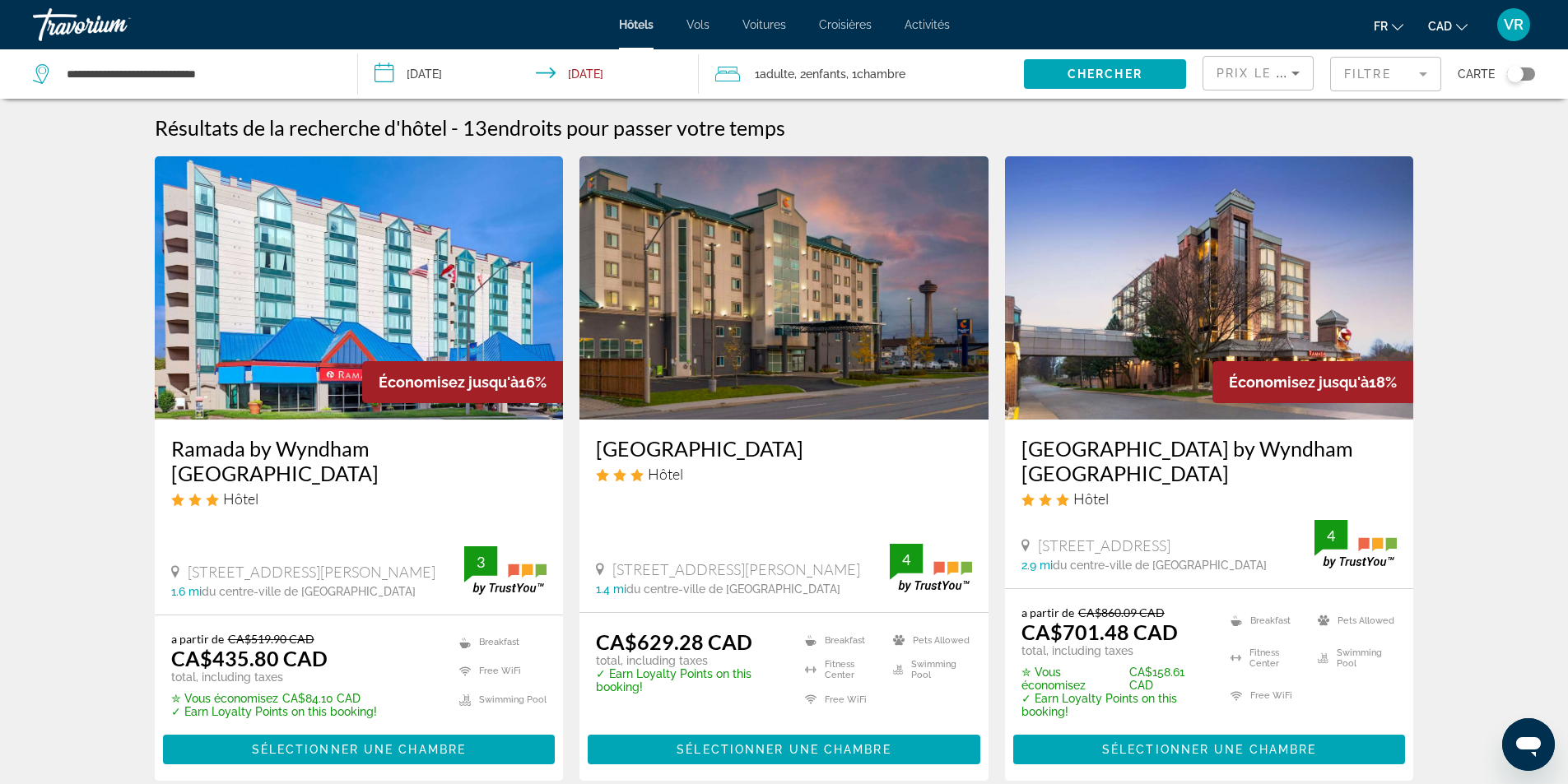
click at [398, 295] on img "Main content" at bounding box center [359, 288] width 409 height 264
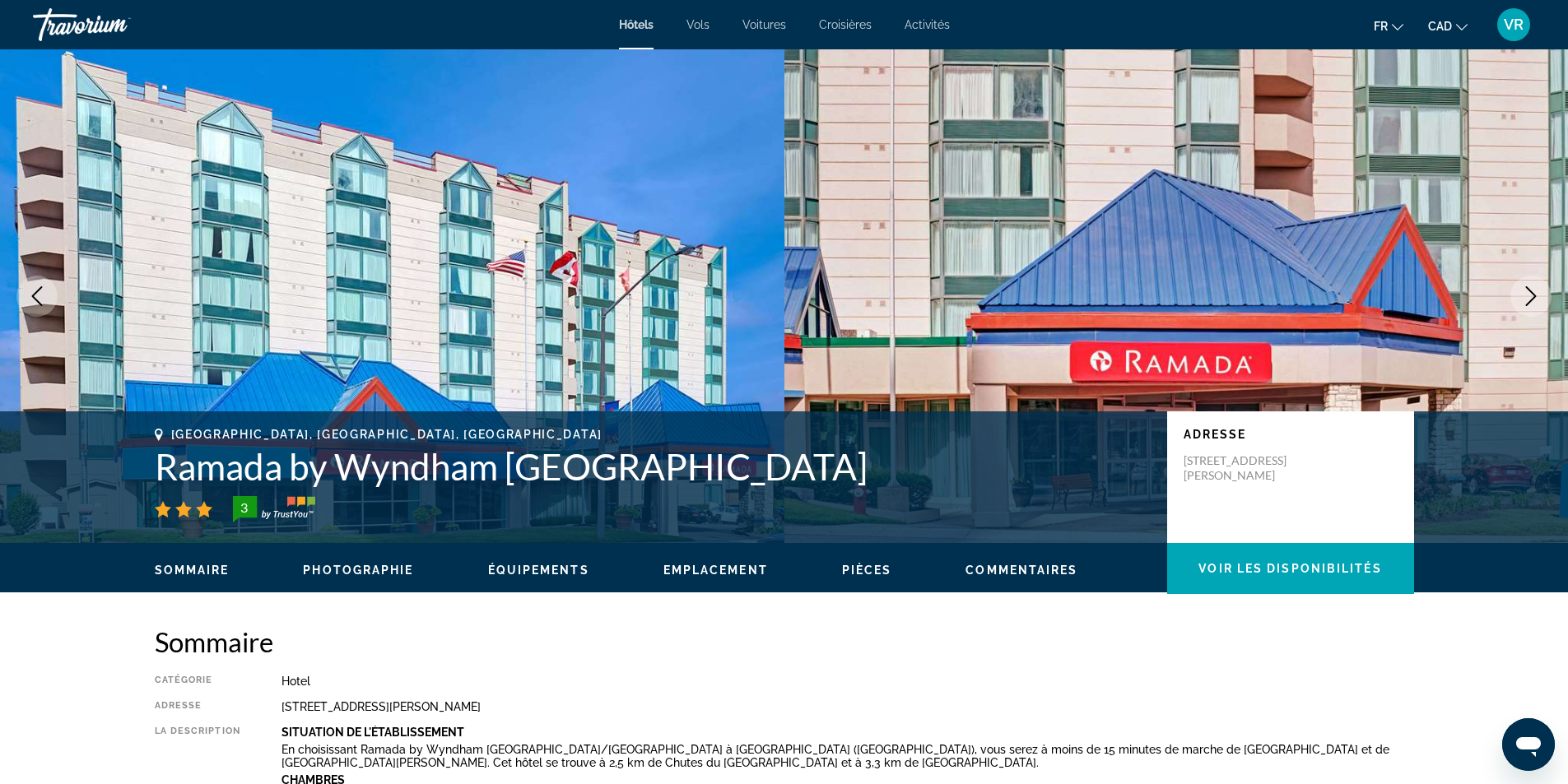
click at [1526, 286] on icon "Next image" at bounding box center [1530, 296] width 20 height 20
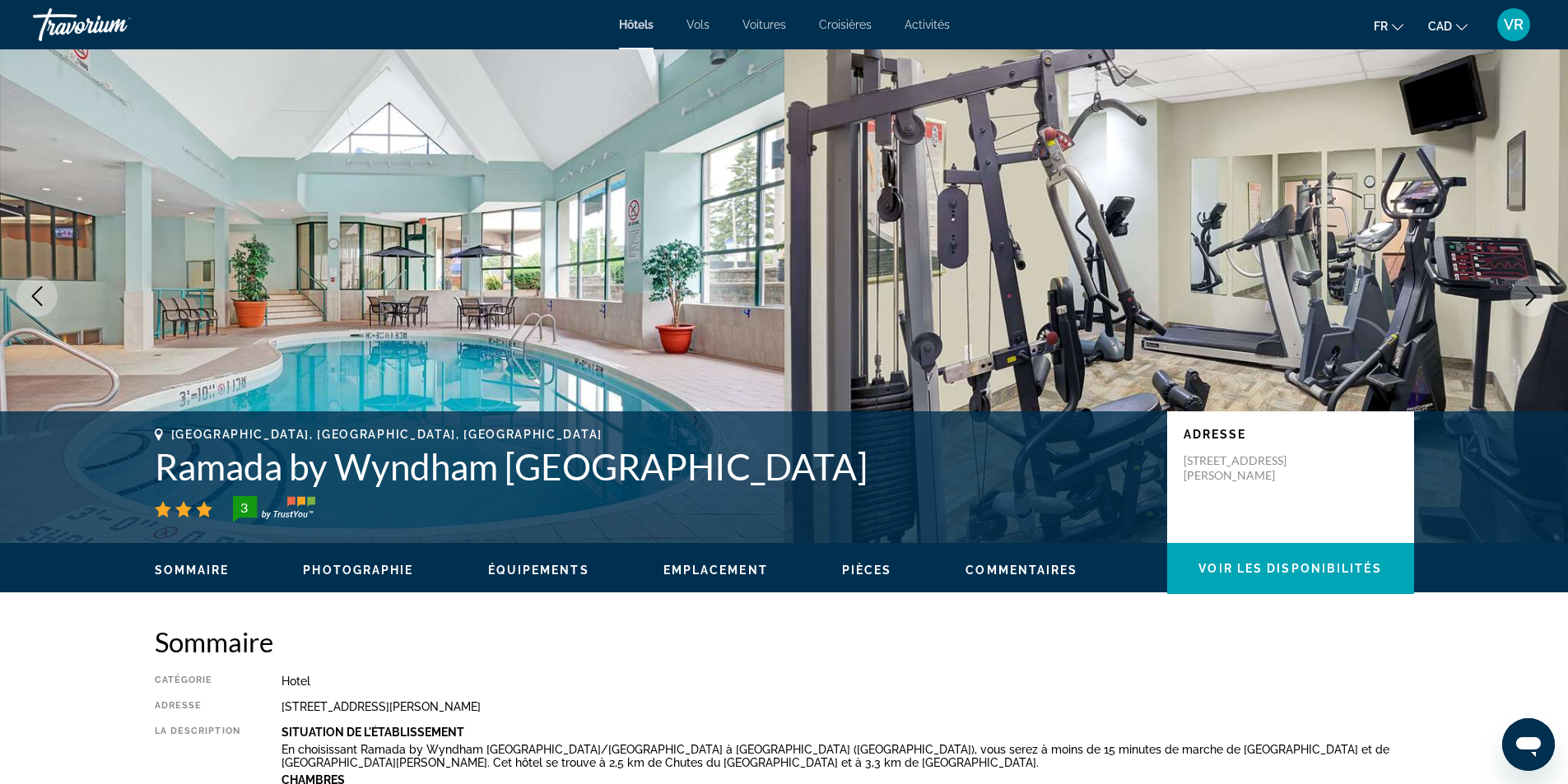
click at [1526, 286] on icon "Next image" at bounding box center [1530, 296] width 20 height 20
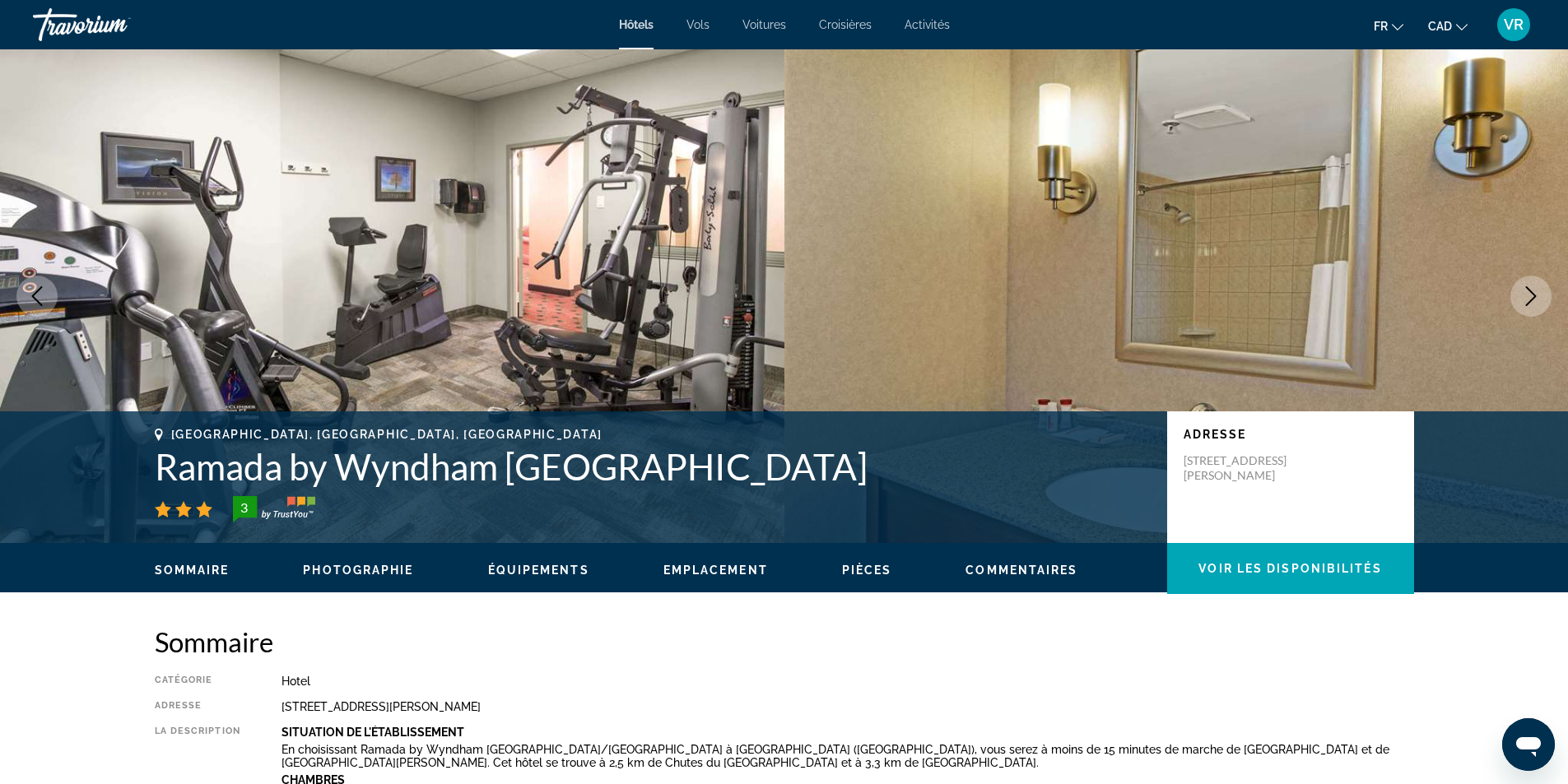
click at [1526, 286] on icon "Next image" at bounding box center [1530, 296] width 20 height 20
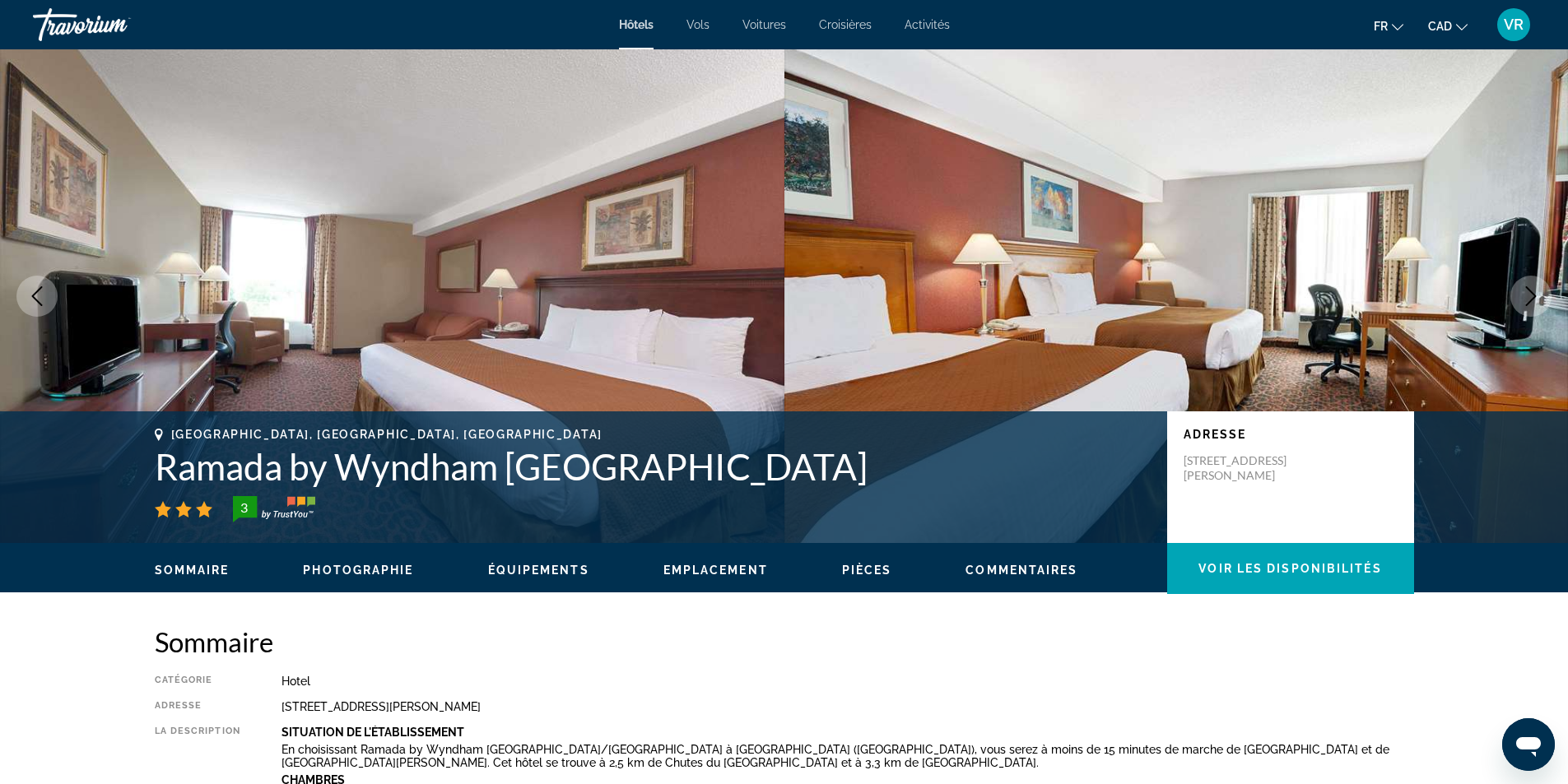
click at [1526, 286] on icon "Next image" at bounding box center [1530, 296] width 20 height 20
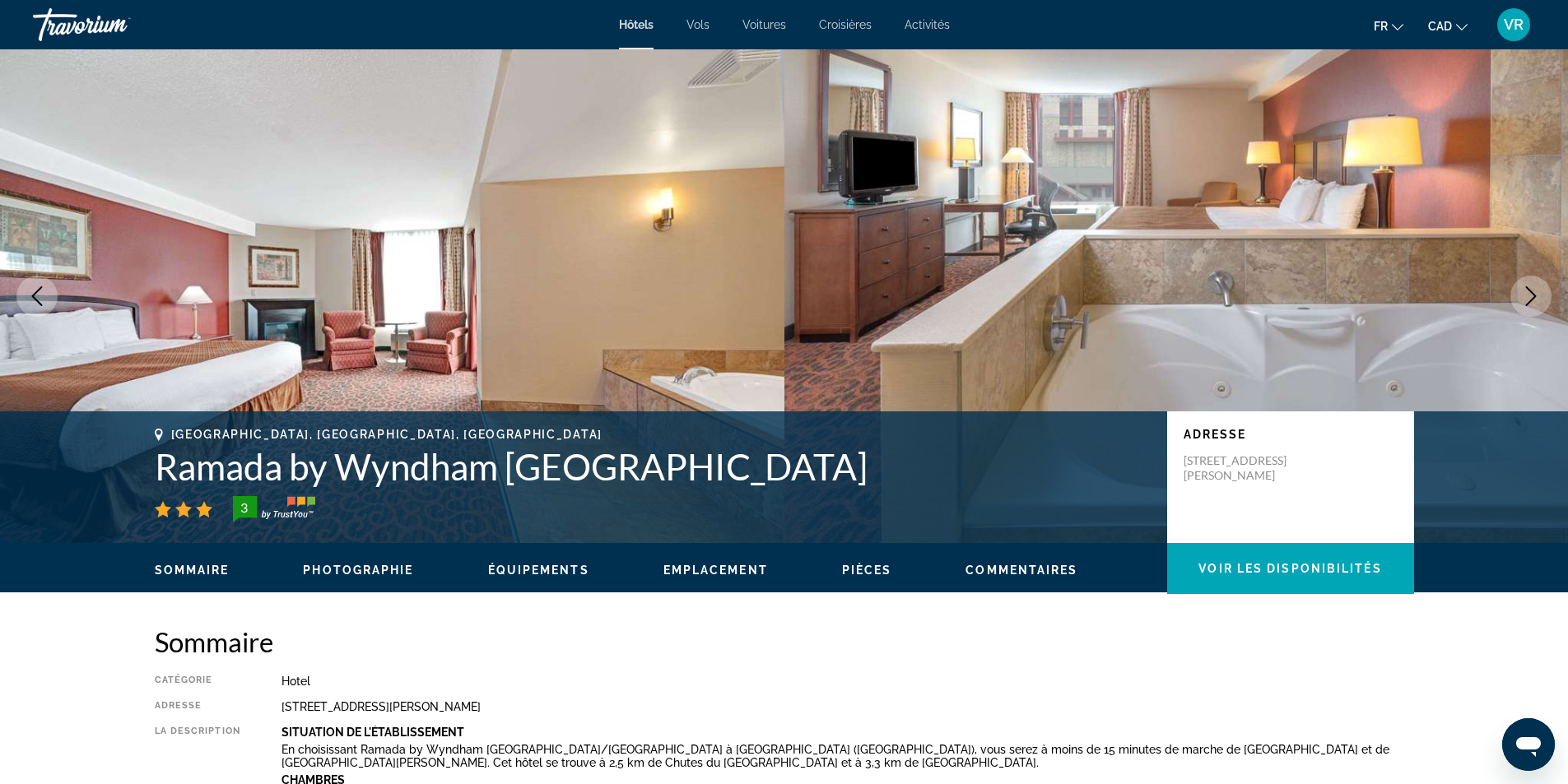
click at [1526, 286] on icon "Next image" at bounding box center [1530, 296] width 20 height 20
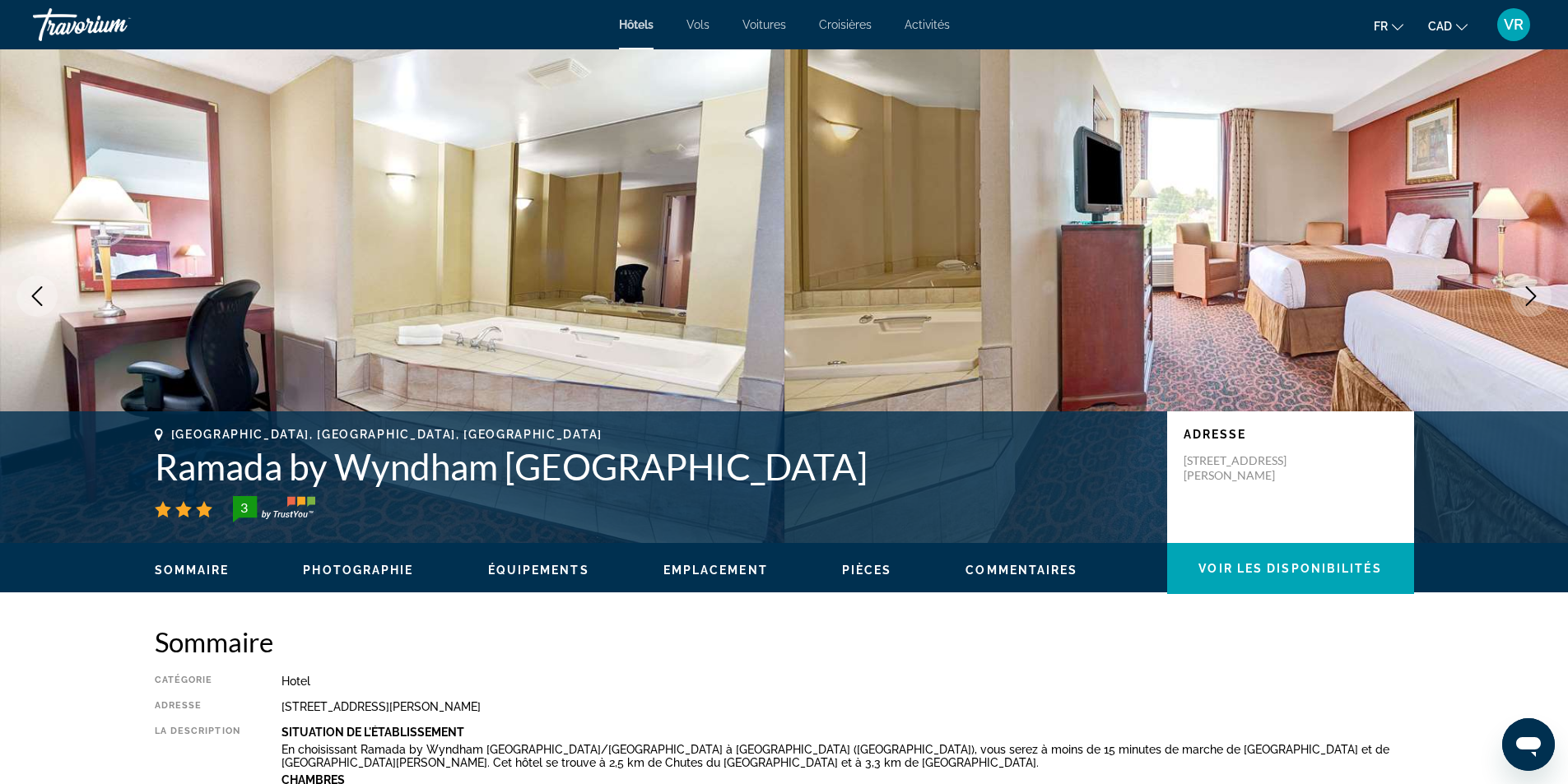
click at [1526, 286] on icon "Next image" at bounding box center [1530, 296] width 20 height 20
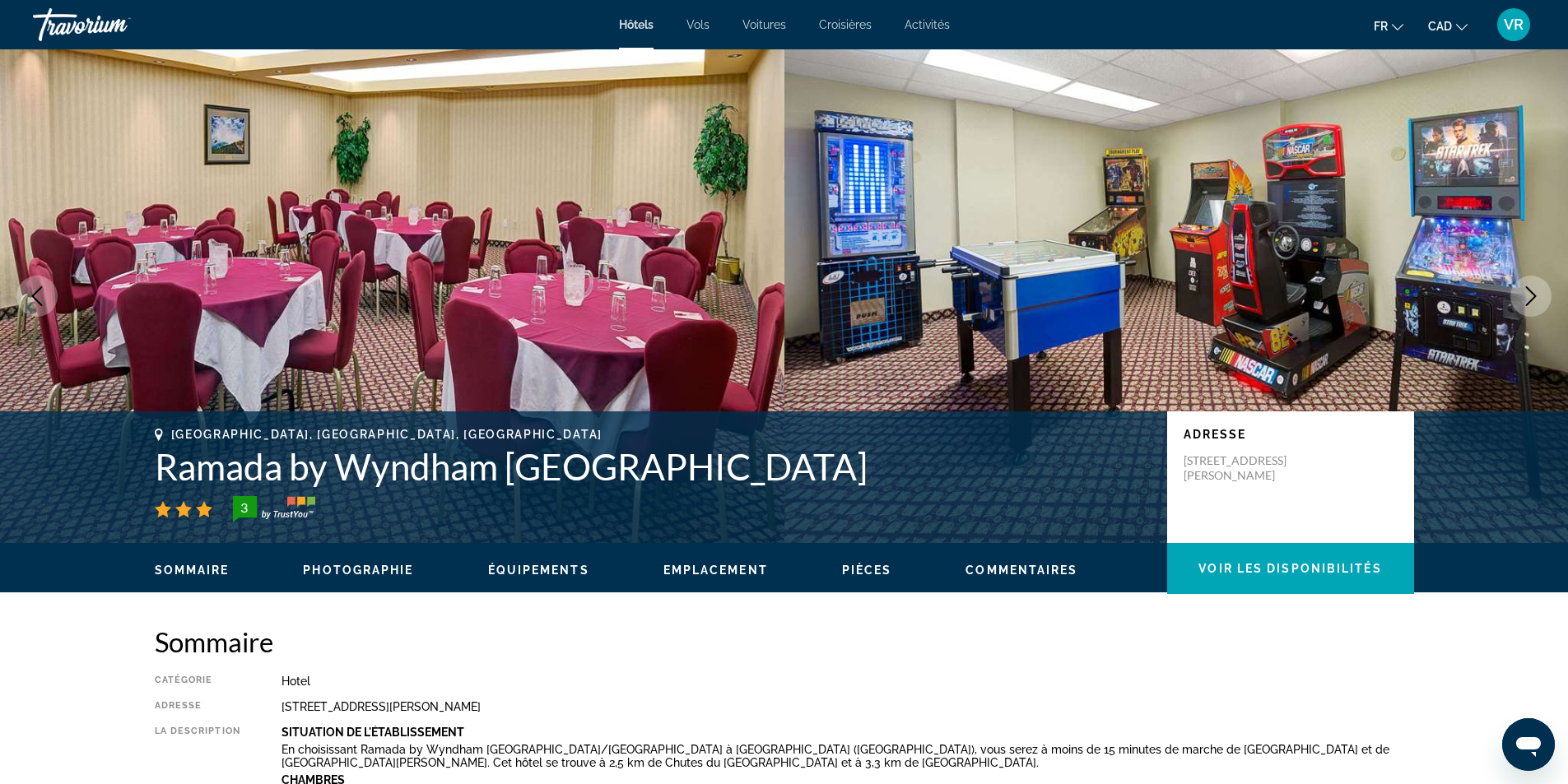
click at [1526, 286] on icon "Next image" at bounding box center [1530, 296] width 20 height 20
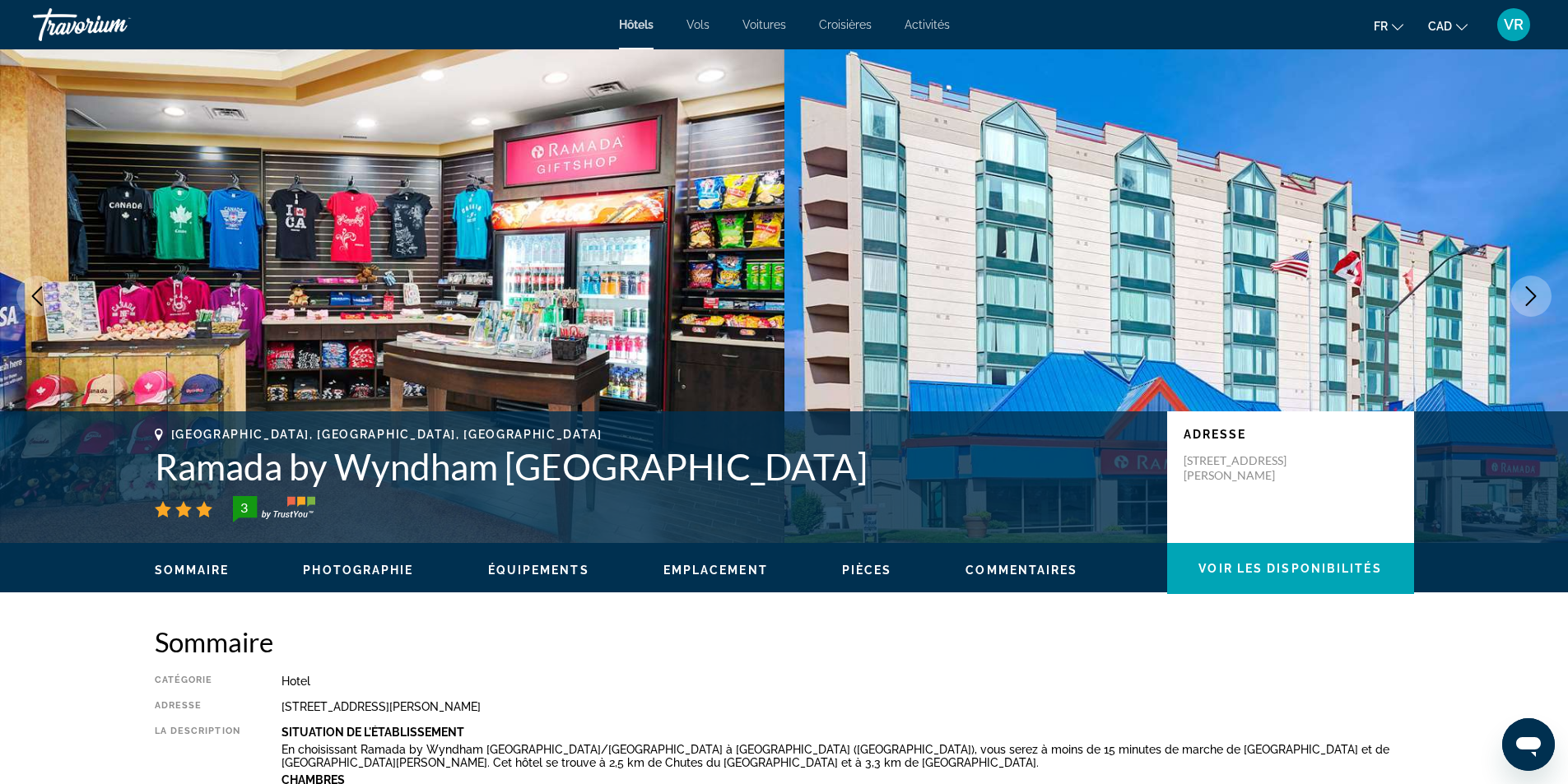
scroll to position [329, 0]
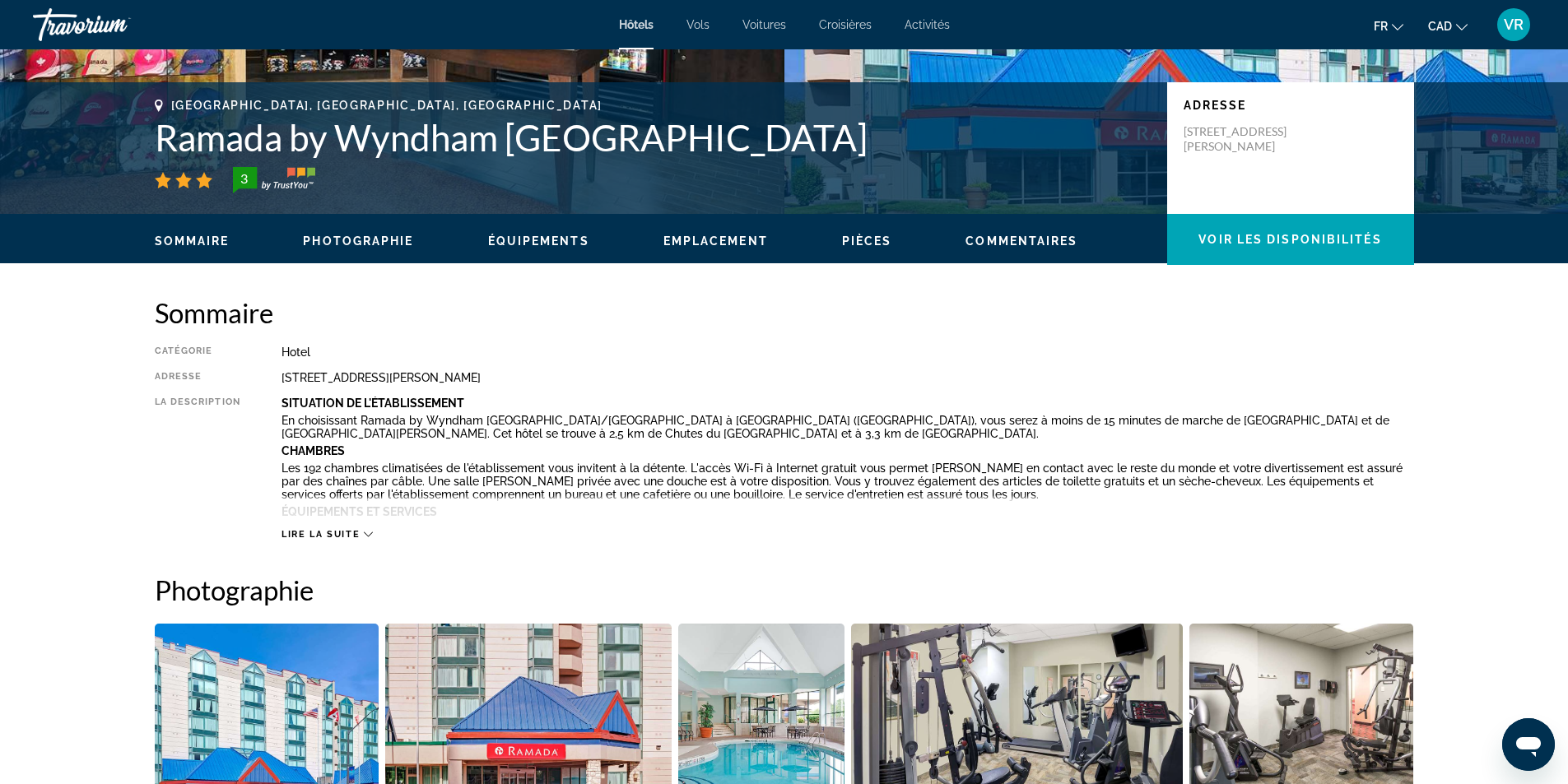
click at [319, 536] on span "Lire la suite" at bounding box center [320, 534] width 78 height 10
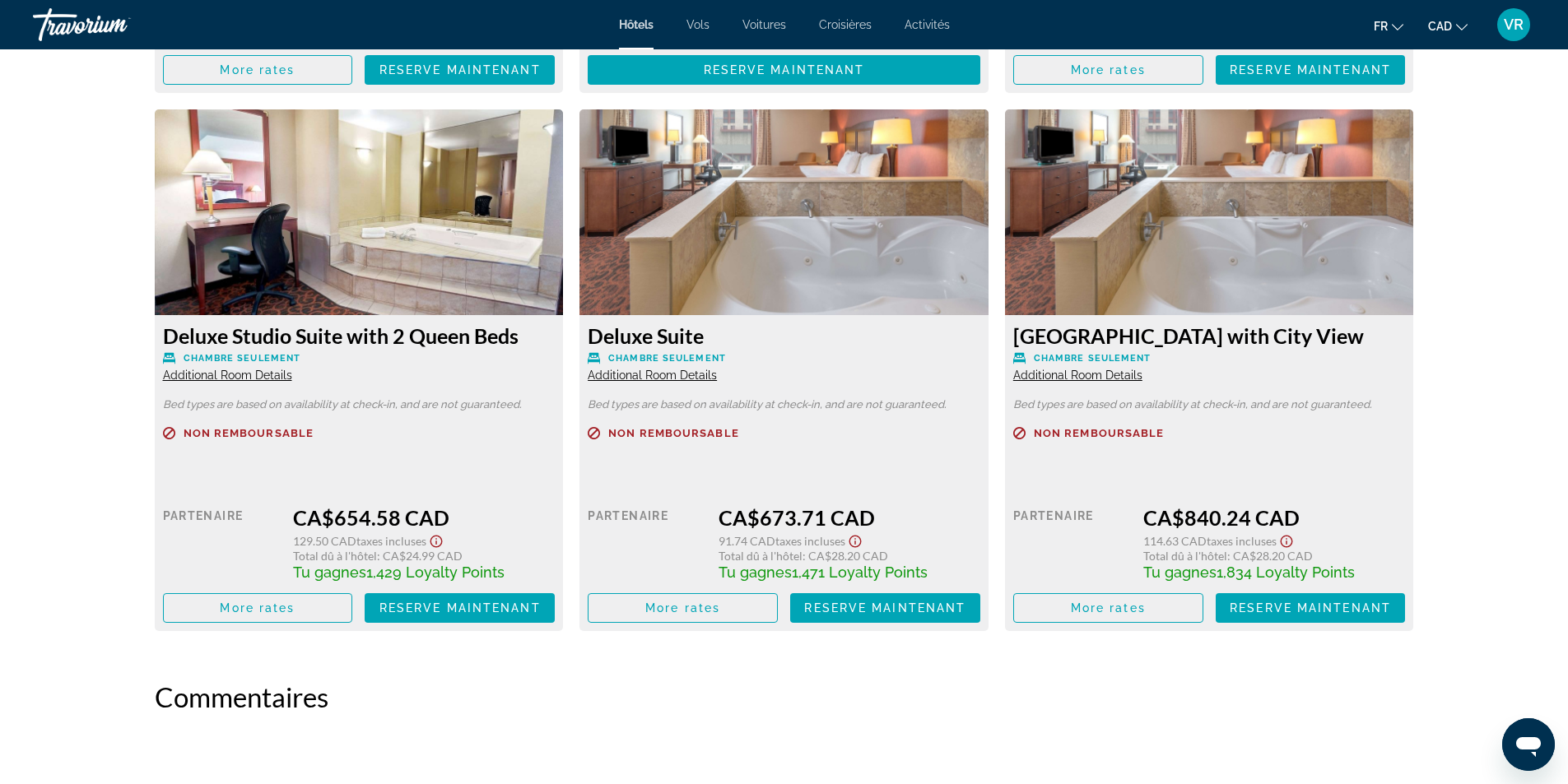
scroll to position [4441, 0]
